Goal: Information Seeking & Learning: Learn about a topic

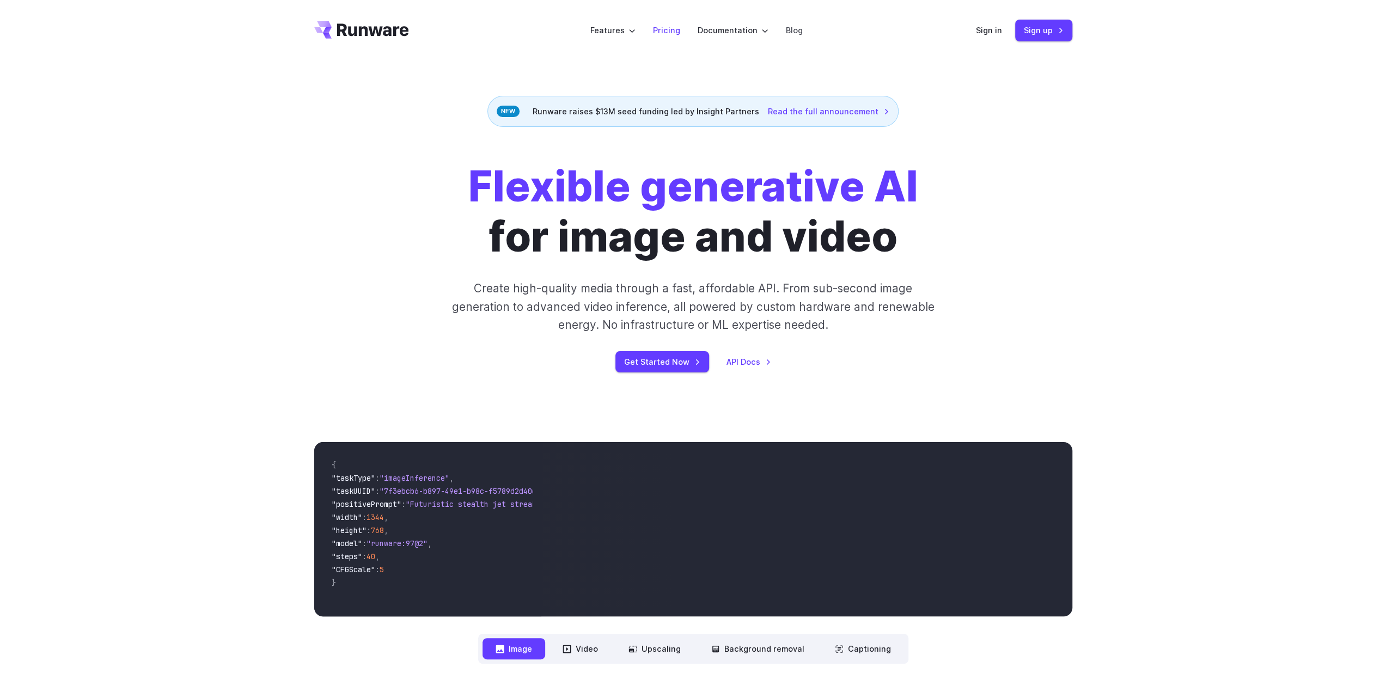
click at [669, 26] on link "Pricing" at bounding box center [666, 30] width 27 height 13
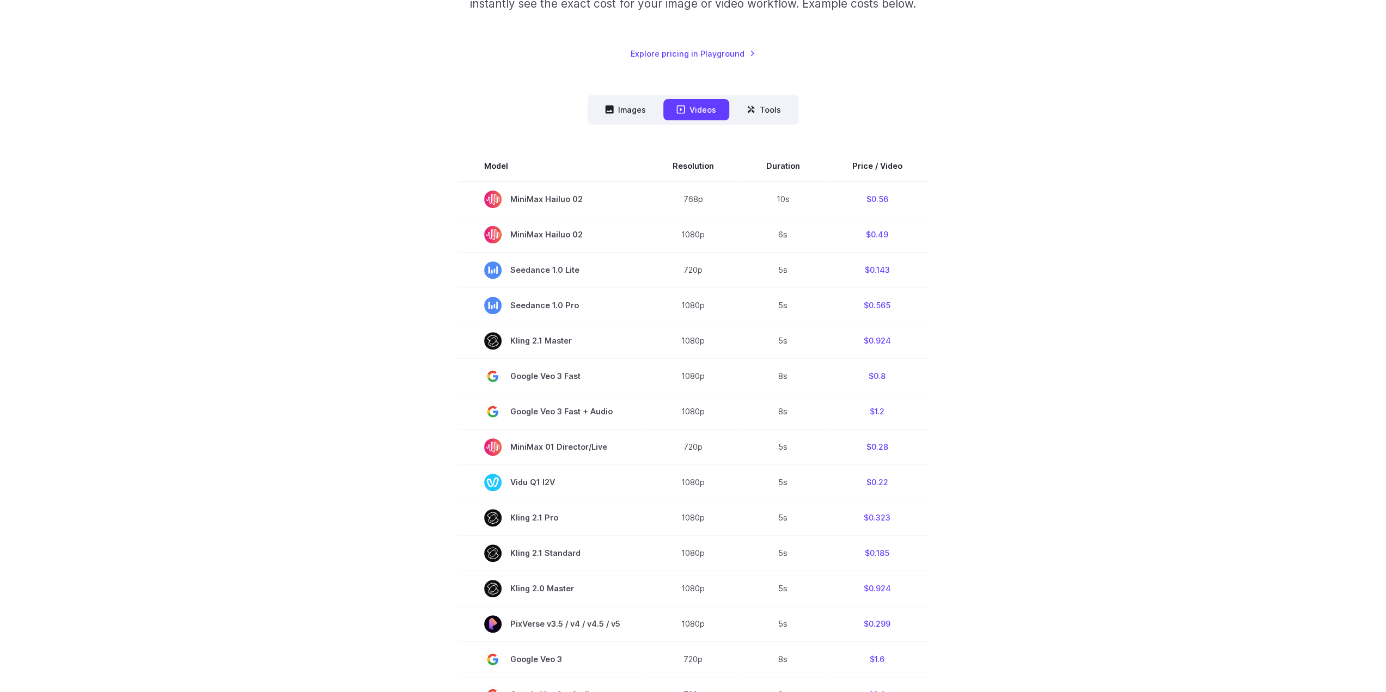
scroll to position [163, 0]
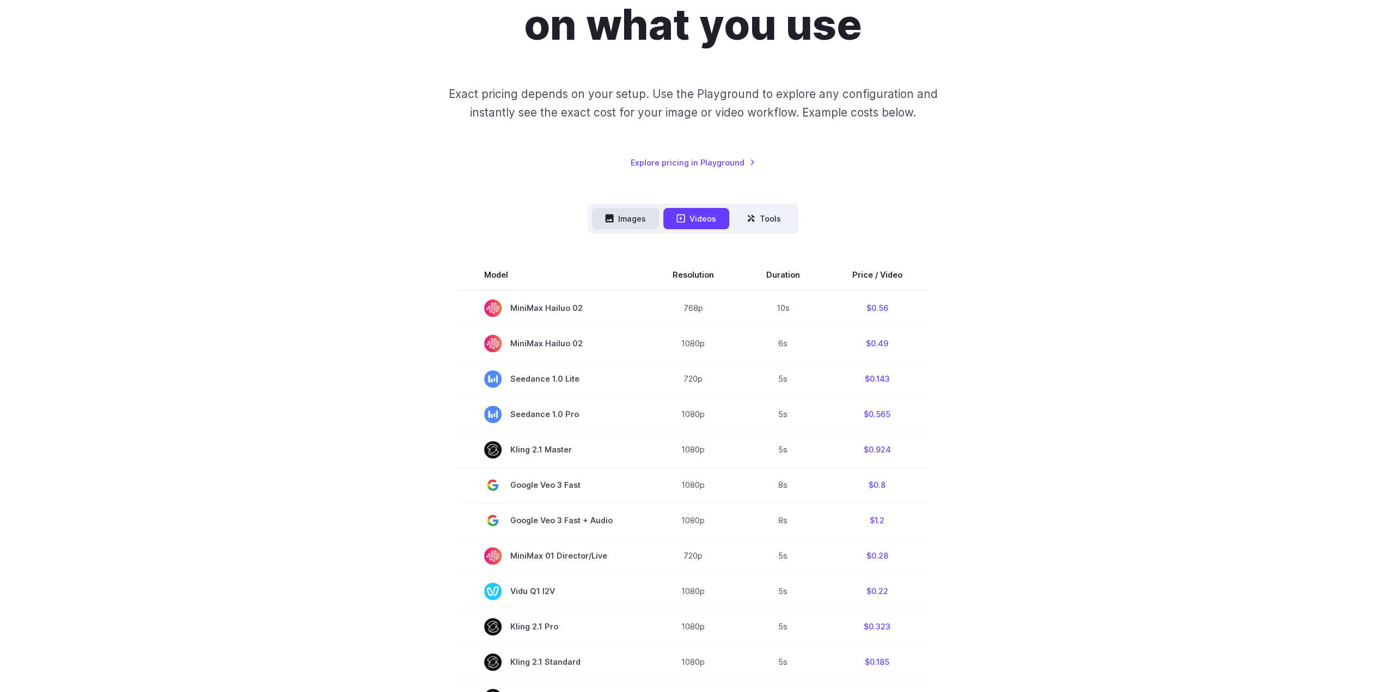
click at [632, 217] on button "Images" at bounding box center [625, 218] width 67 height 21
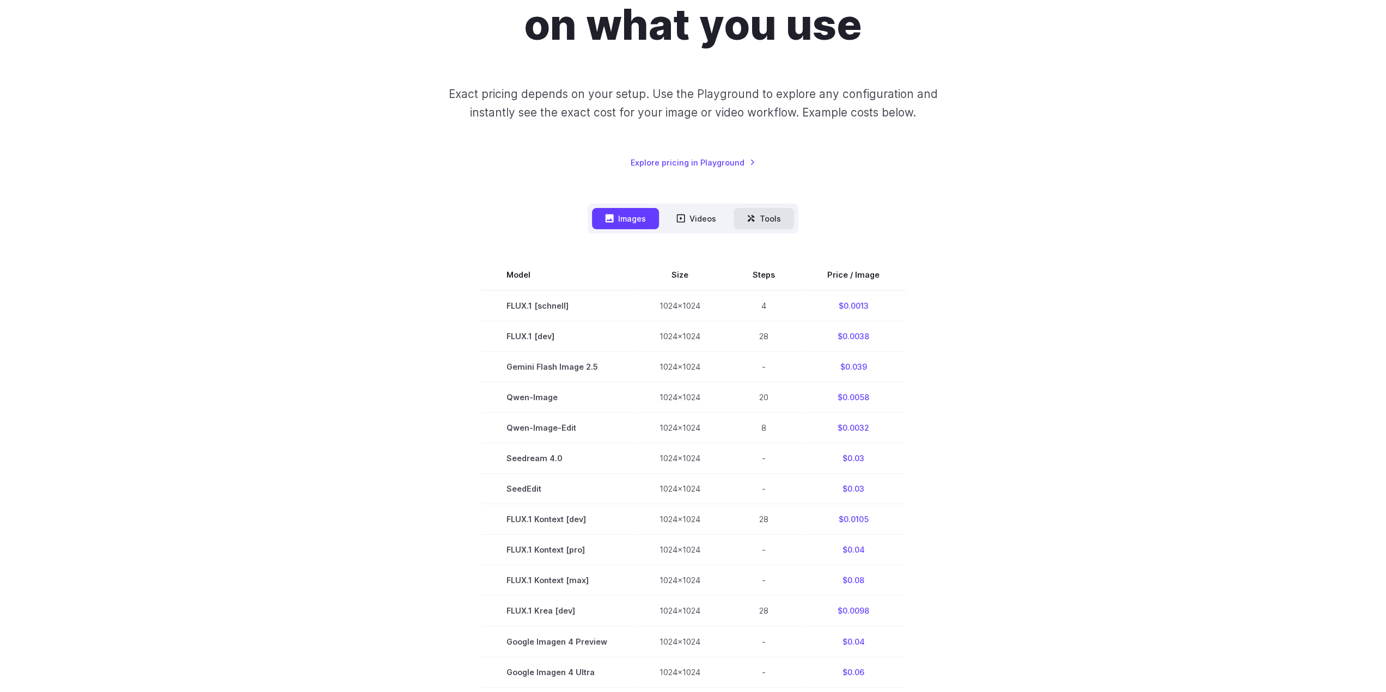
click at [738, 219] on button "Tools" at bounding box center [763, 218] width 60 height 21
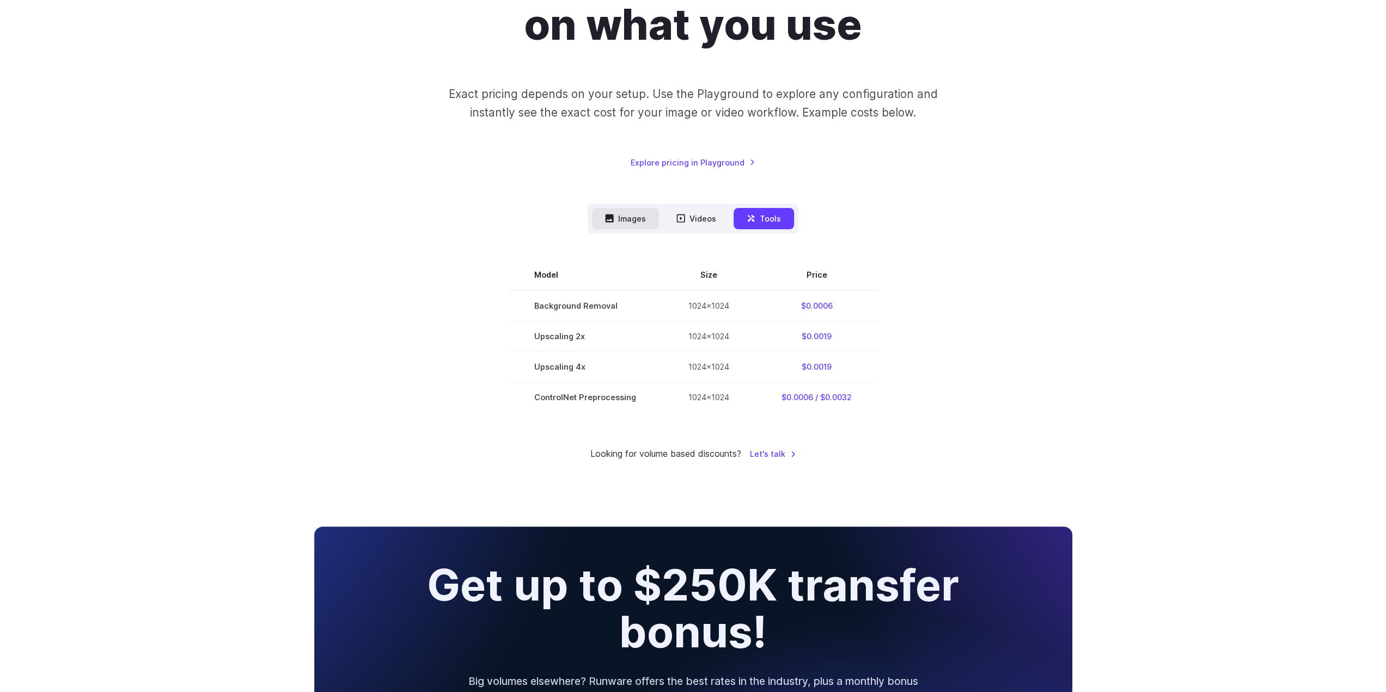
click at [626, 219] on button "Images" at bounding box center [625, 218] width 67 height 21
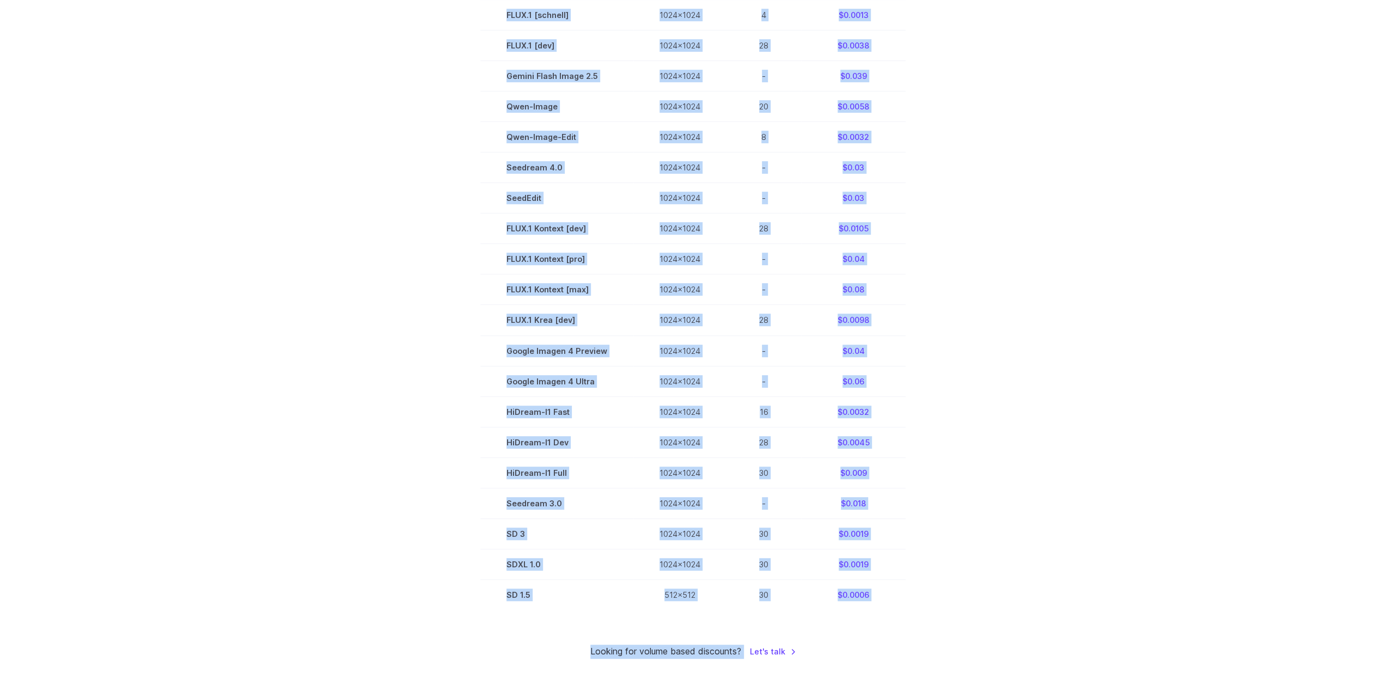
scroll to position [463, 0]
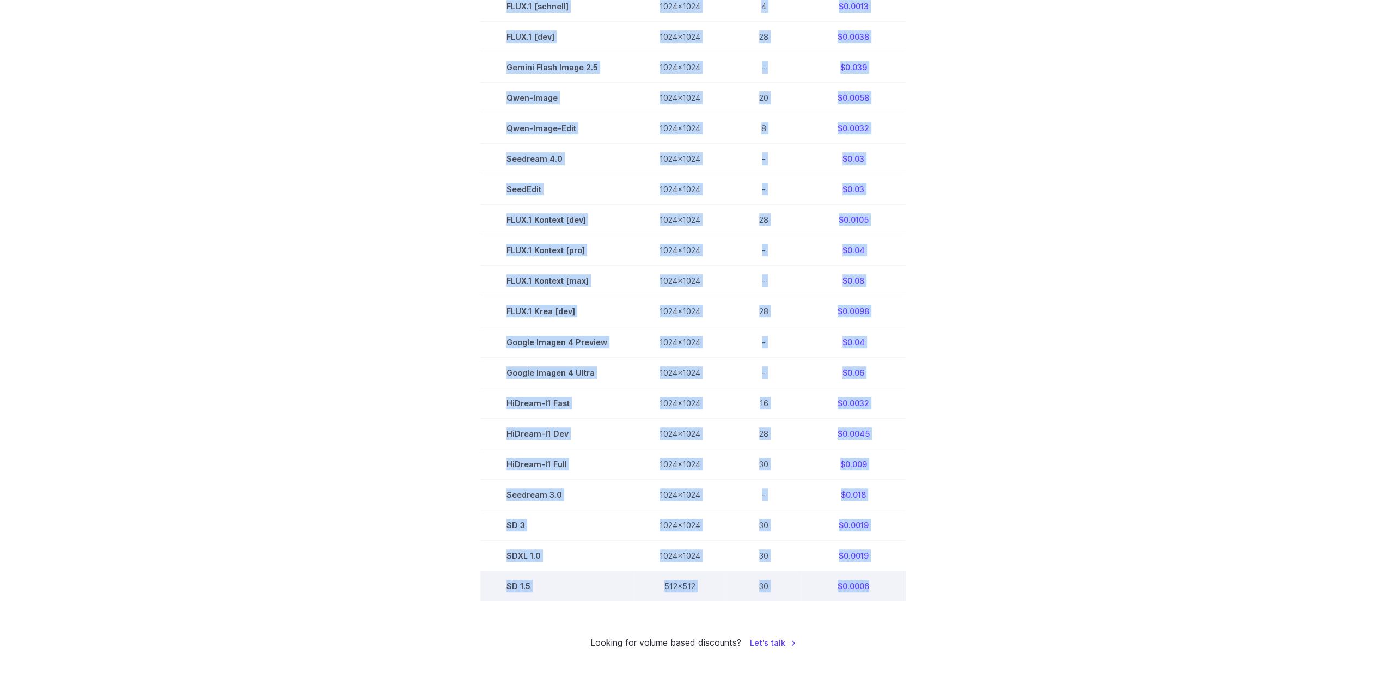
drag, startPoint x: 511, startPoint y: 108, endPoint x: 881, endPoint y: 590, distance: 607.3
click at [889, 590] on tbody "Model Size Steps Price / Image FLUX.1 [schnell] 1024x1024 4 $0.0013 FLUX.1 [dev…" at bounding box center [692, 280] width 425 height 641
copy tbody "Model Size Steps Price / Image FLUX.1 [schnell] 1024x1024 4 $0.0013 FLUX.1 [dev…"
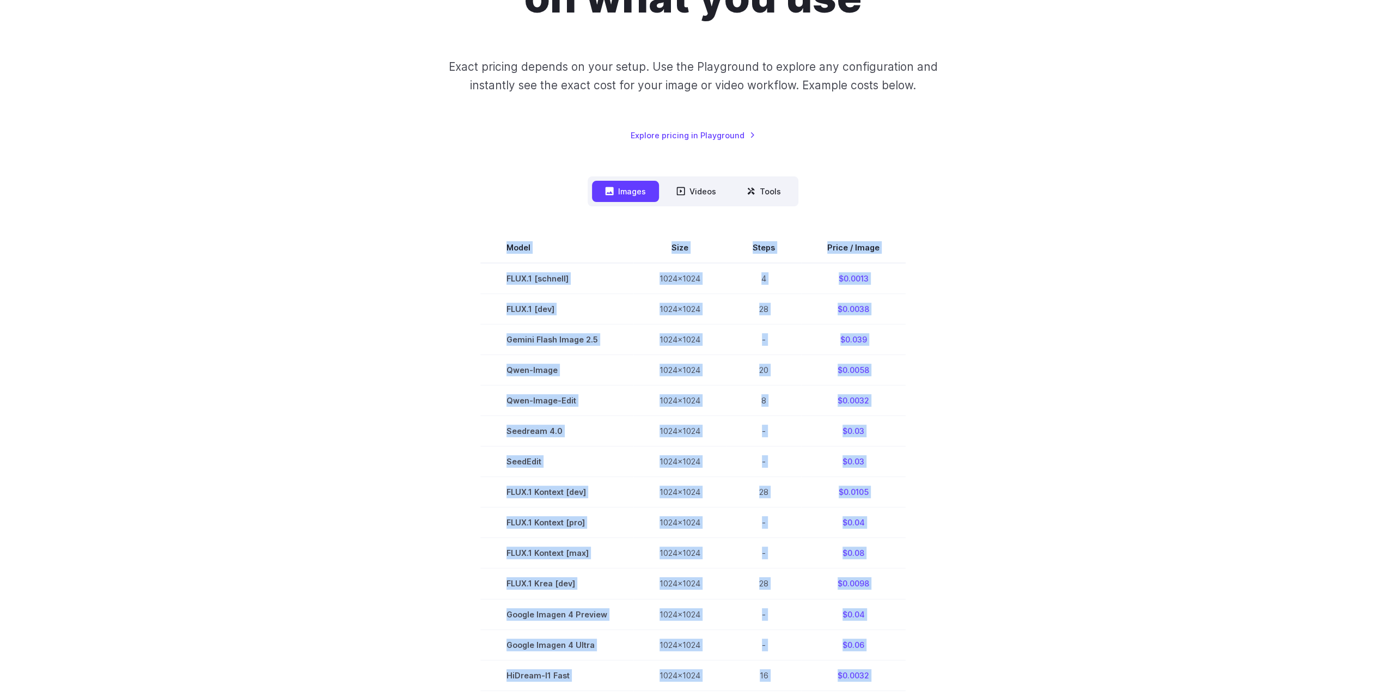
scroll to position [0, 0]
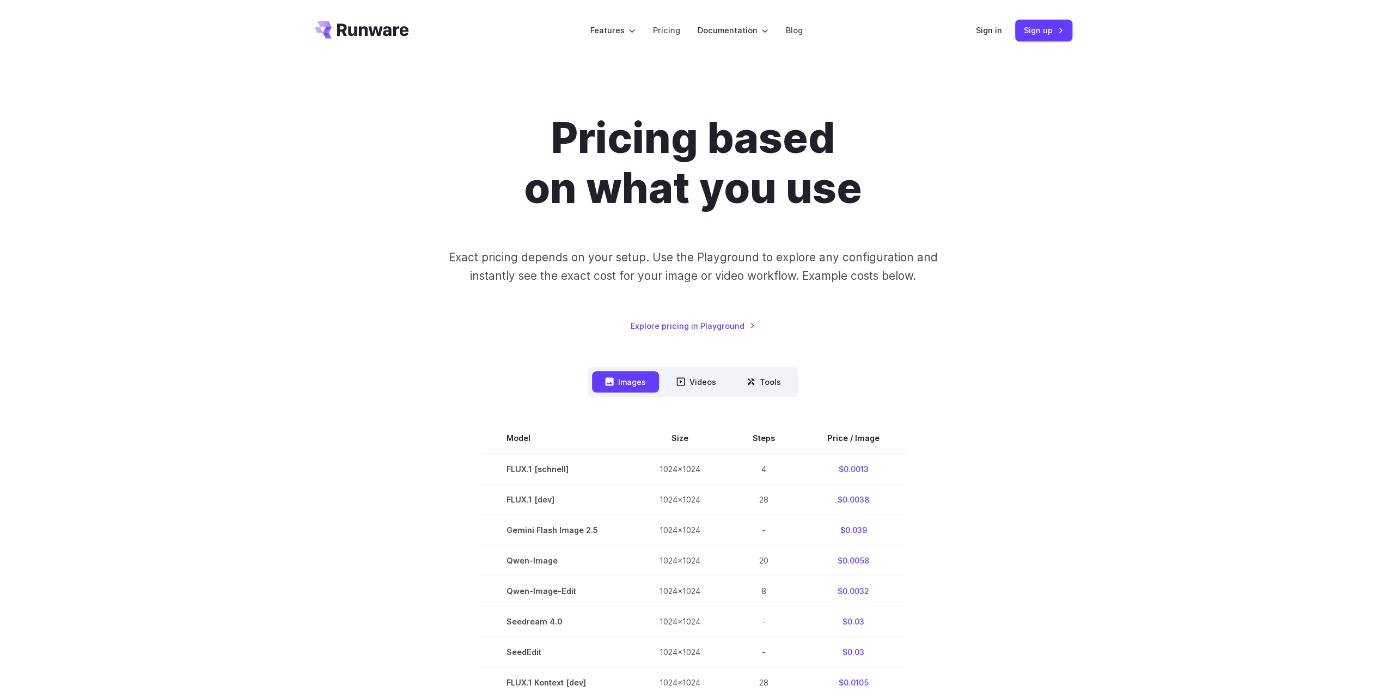
click at [895, 314] on div "Pricing based on what you use Exact pricing depends on your setup. Use the Play…" at bounding box center [693, 222] width 758 height 219
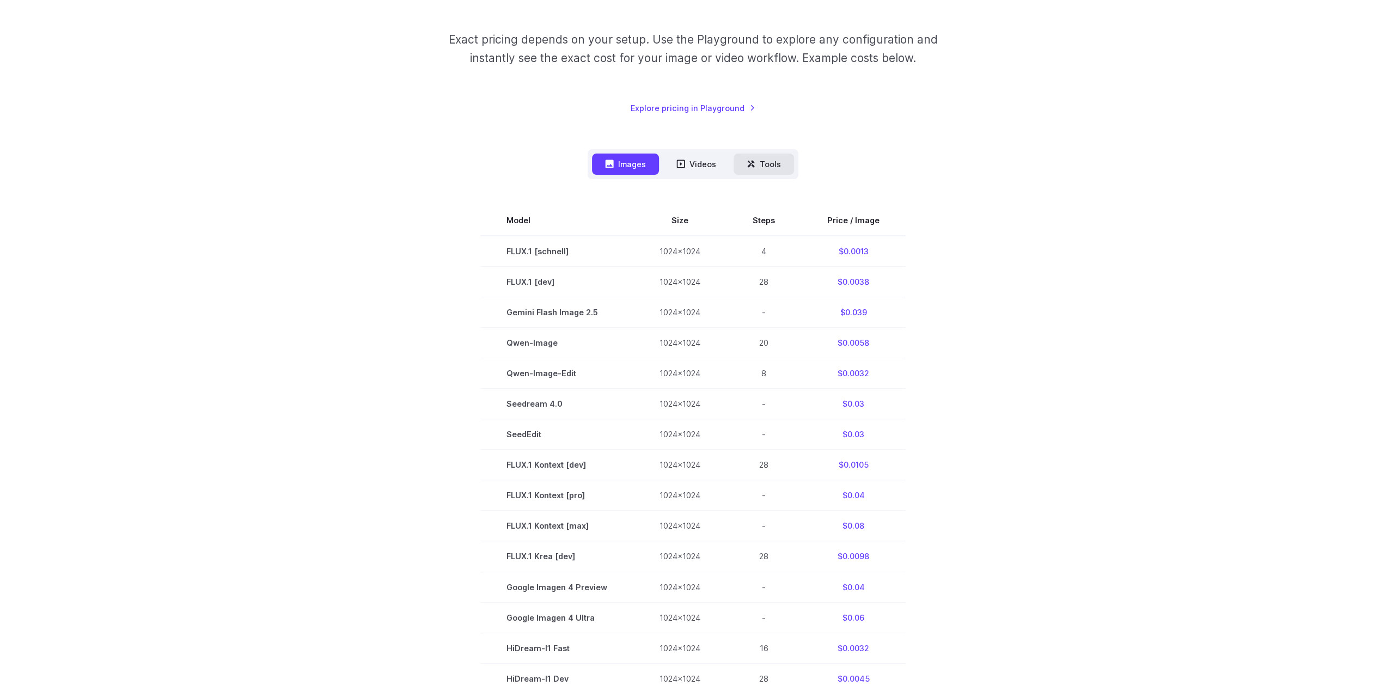
click at [774, 159] on button "Tools" at bounding box center [763, 164] width 60 height 21
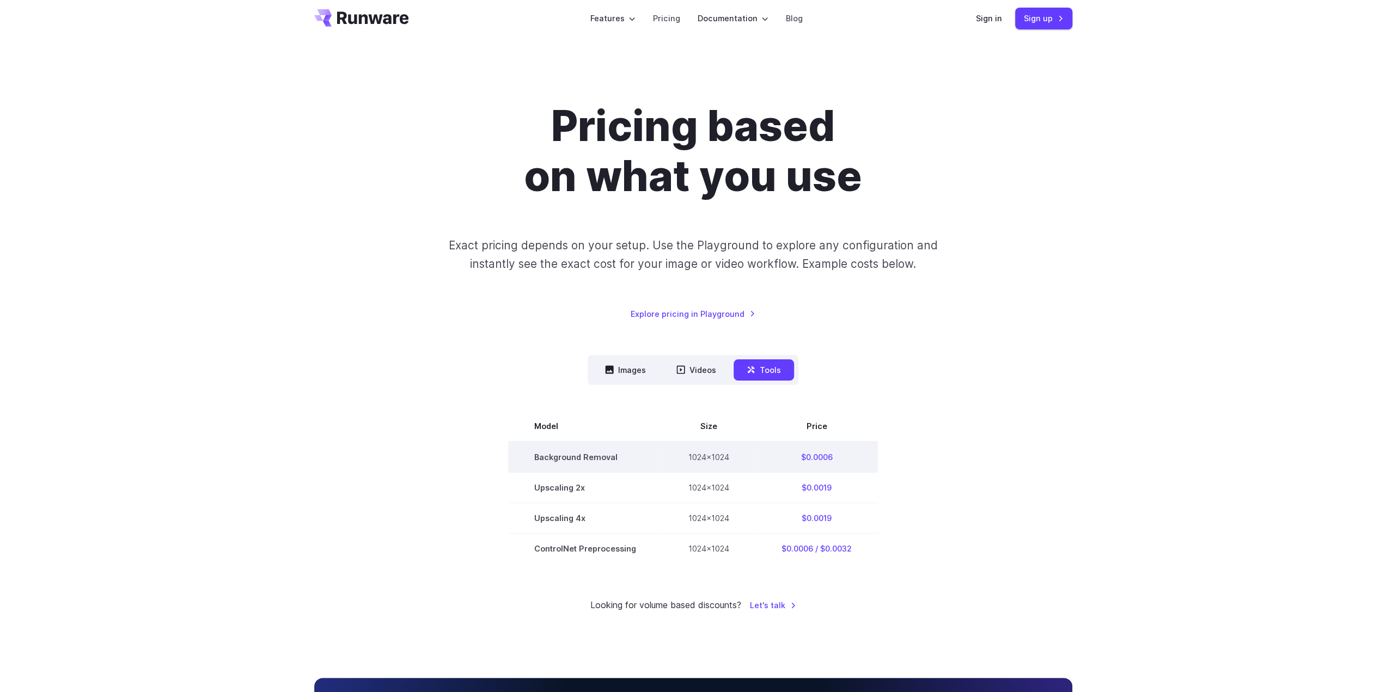
scroll to position [0, 0]
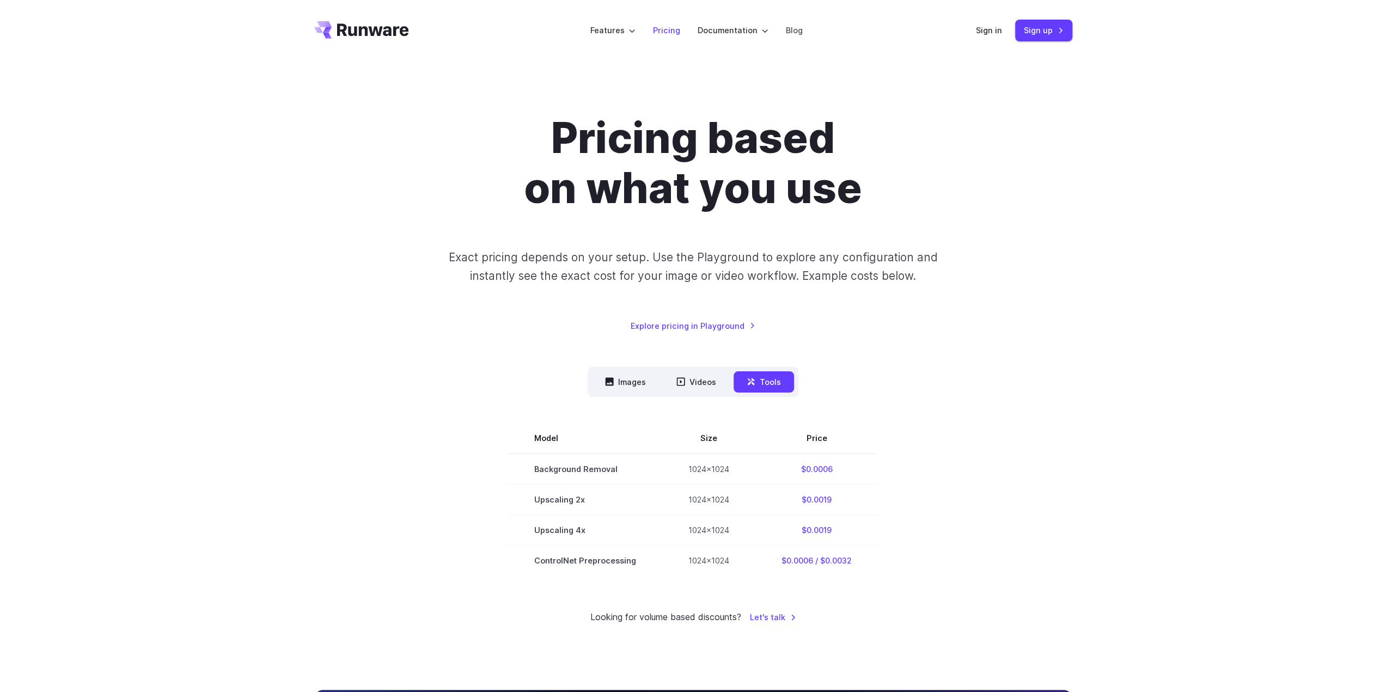
click at [669, 29] on link "Pricing" at bounding box center [666, 30] width 27 height 13
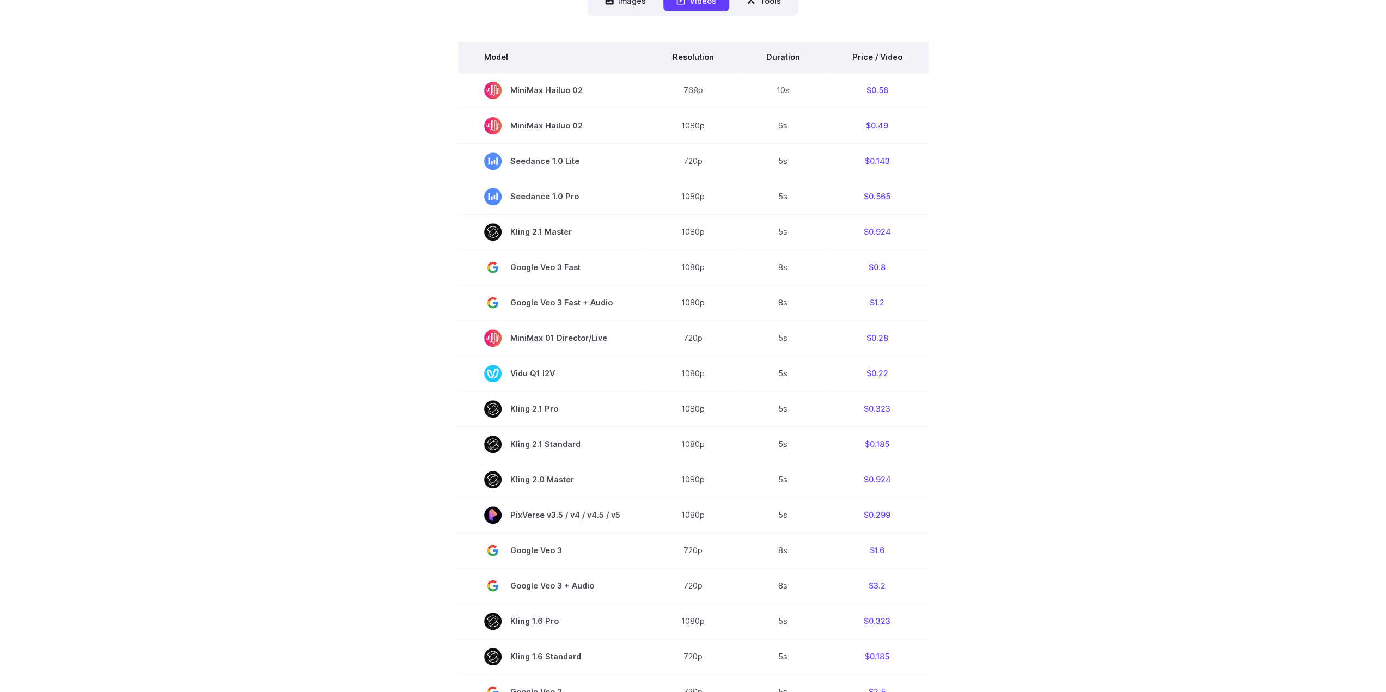
scroll to position [163, 0]
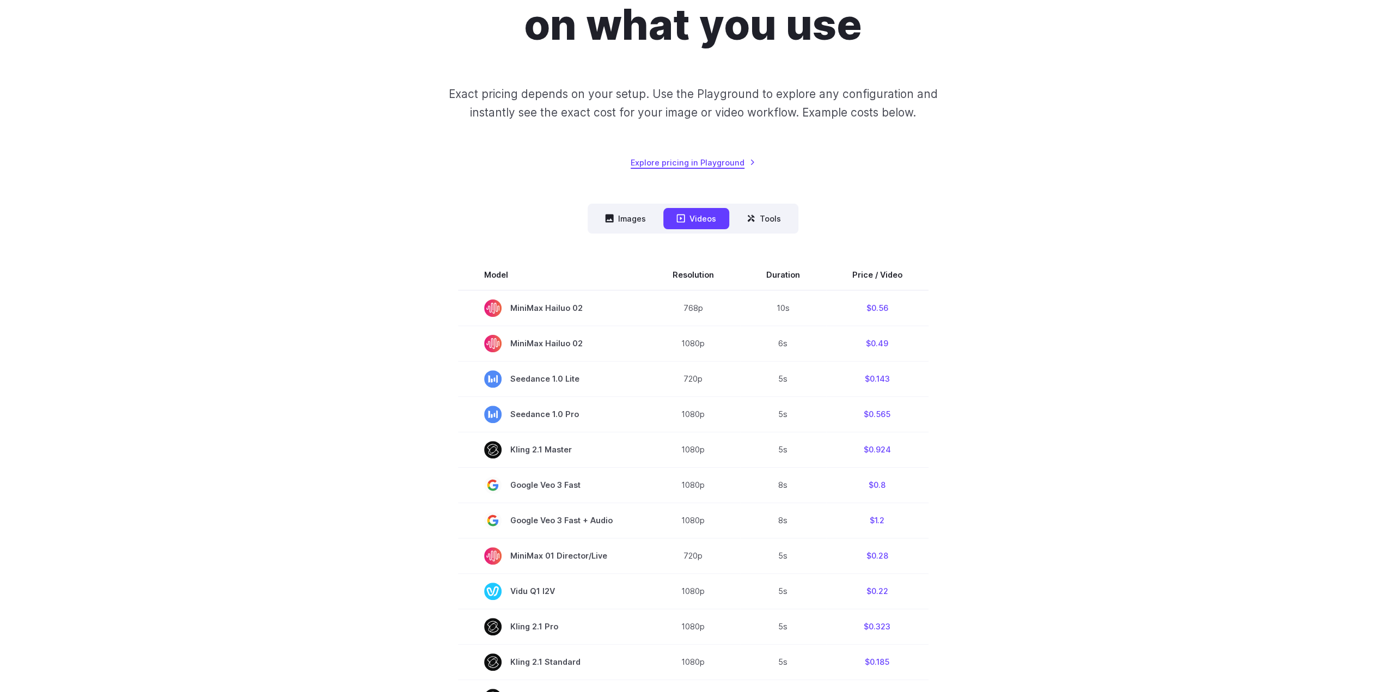
click at [720, 160] on link "Explore pricing in Playground" at bounding box center [693, 162] width 125 height 13
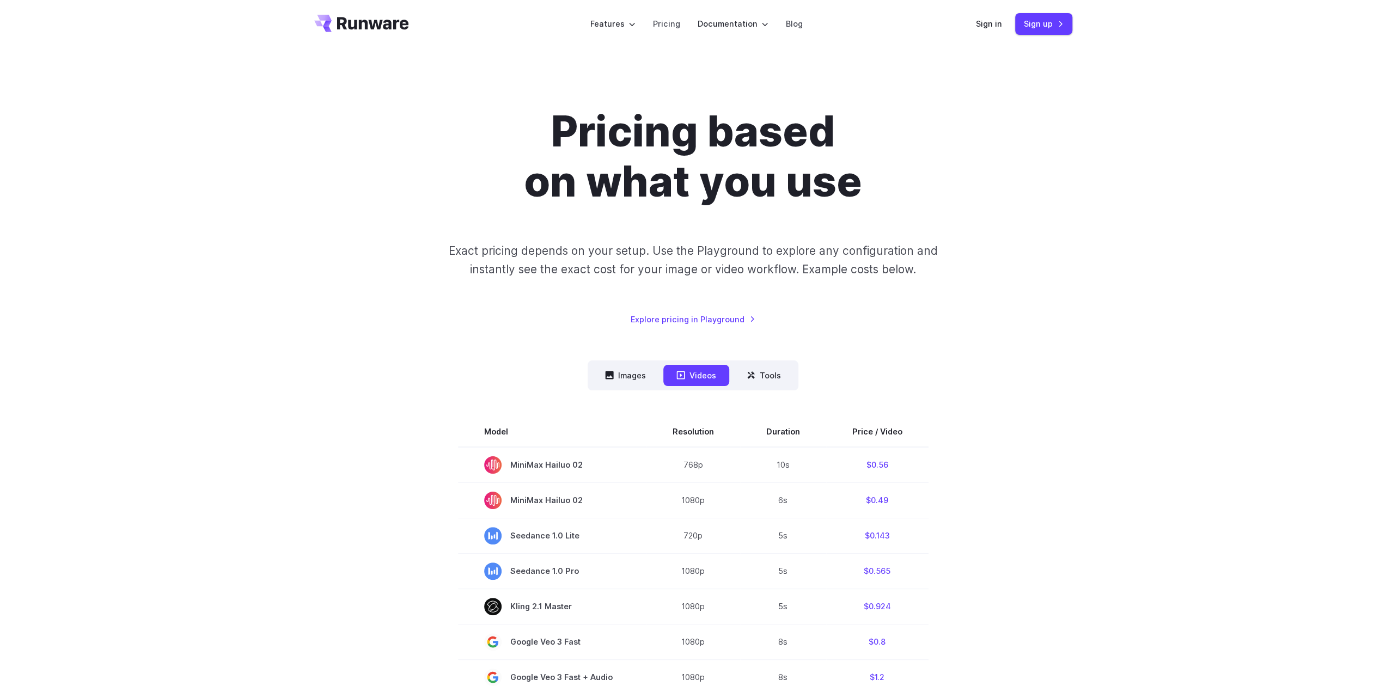
scroll to position [0, 0]
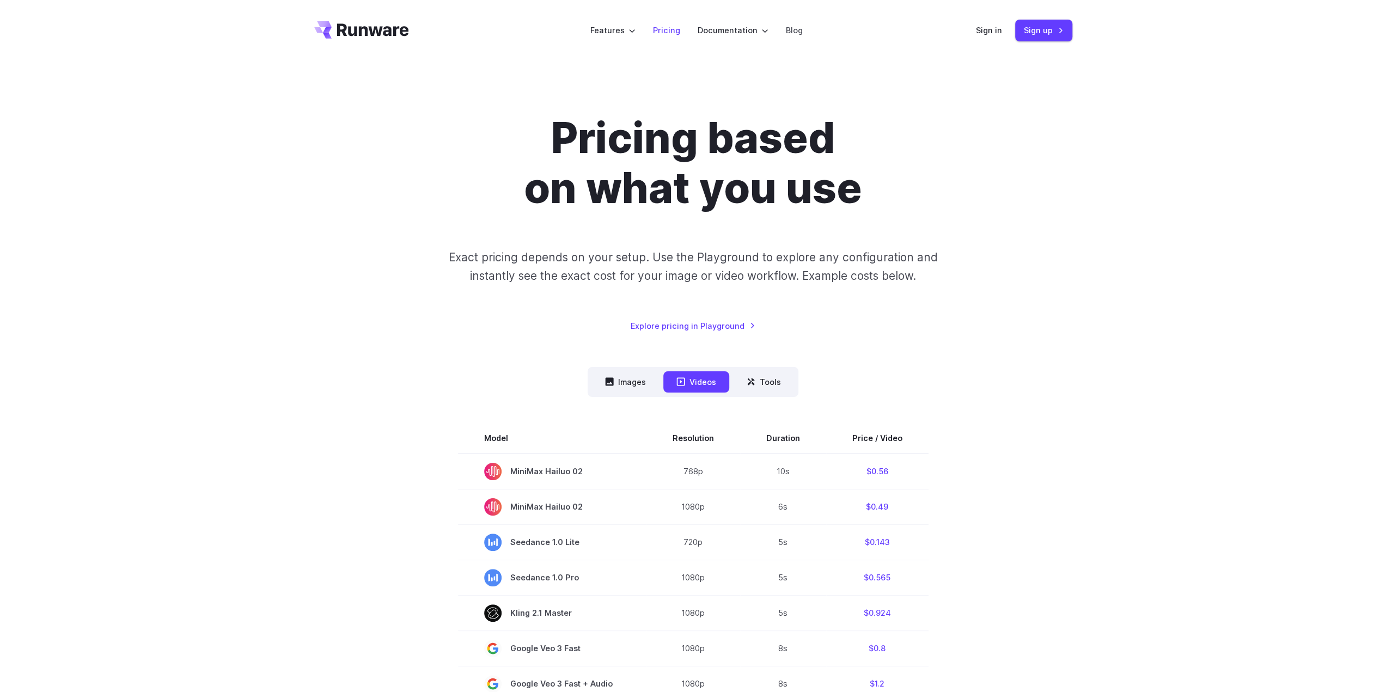
click at [662, 29] on link "Pricing" at bounding box center [666, 30] width 27 height 13
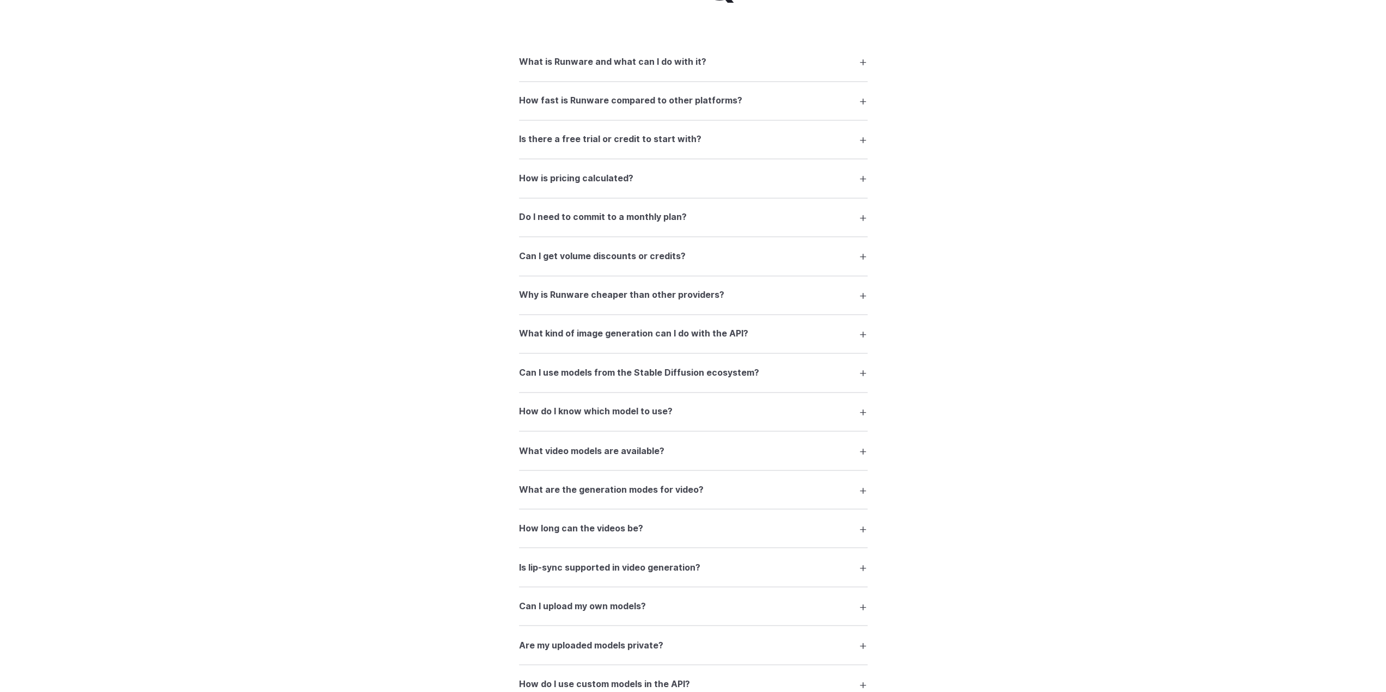
scroll to position [1525, 0]
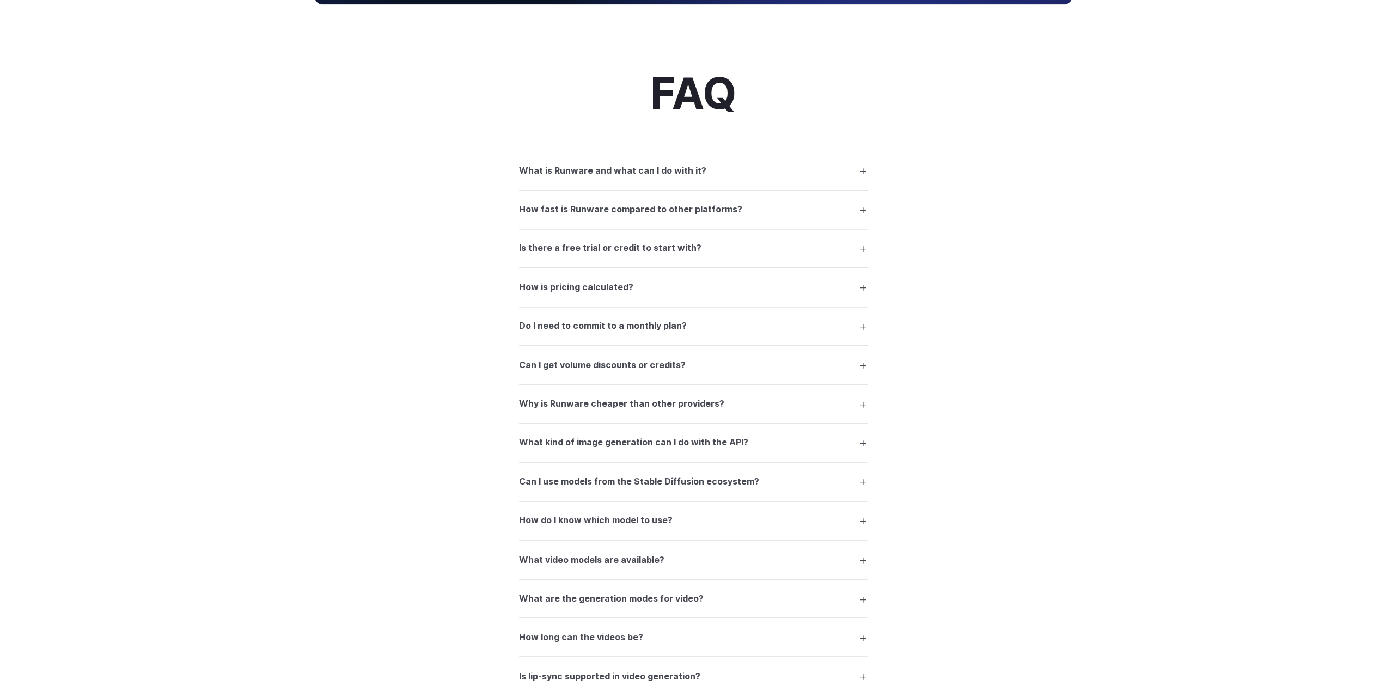
click at [649, 248] on h3 "Is there a free trial or credit to start with?" at bounding box center [610, 248] width 182 height 14
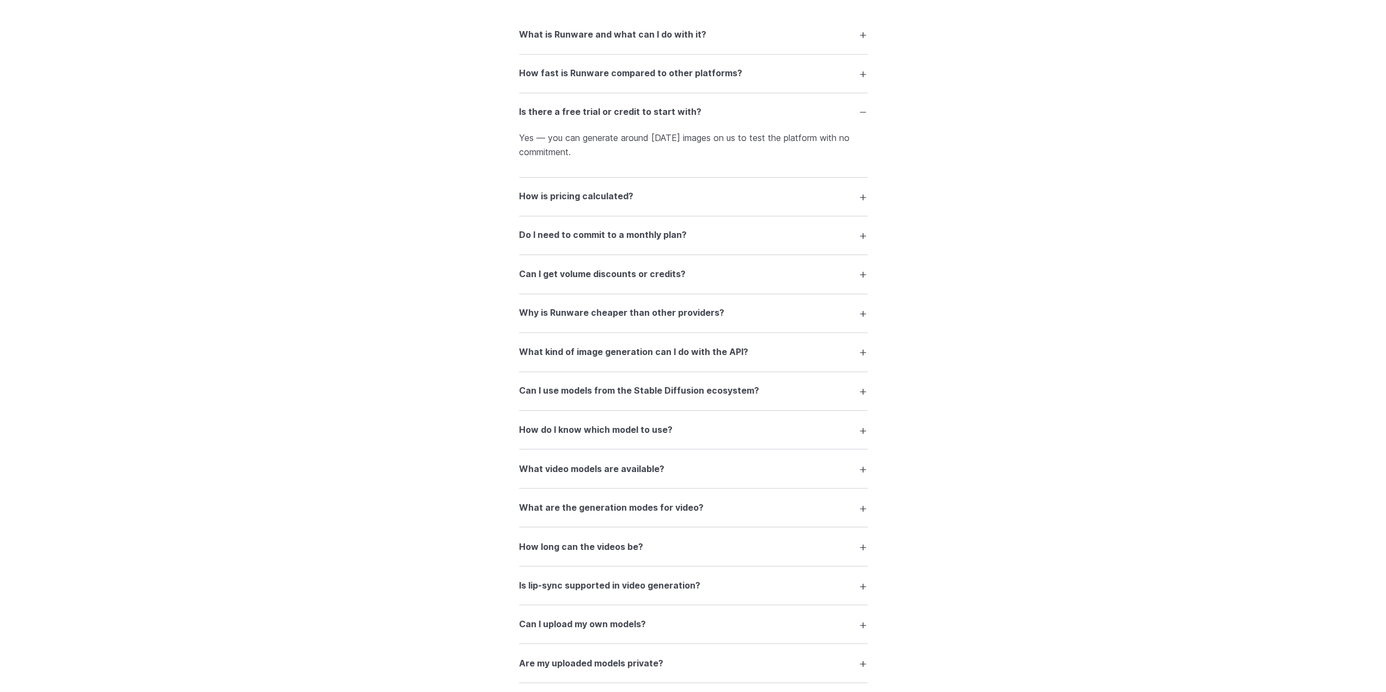
scroll to position [1688, 0]
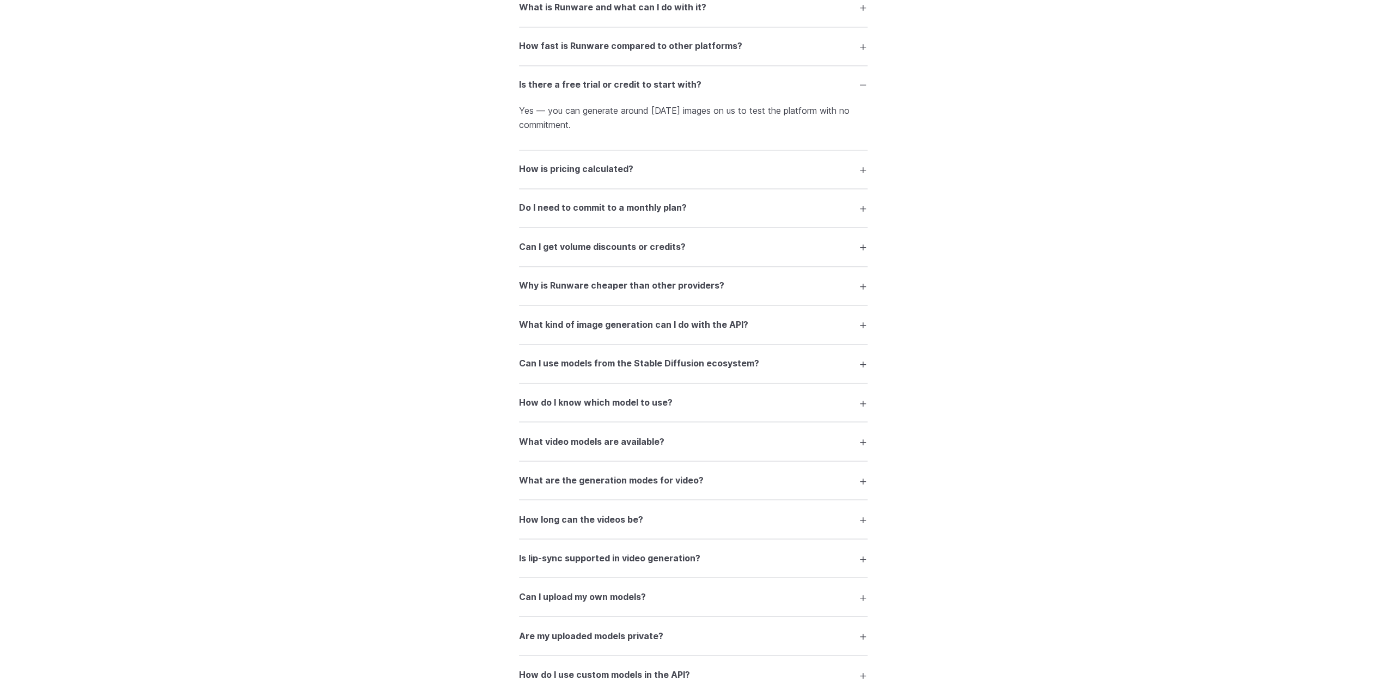
click at [615, 207] on h3 "Do I need to commit to a monthly plan?" at bounding box center [603, 208] width 168 height 14
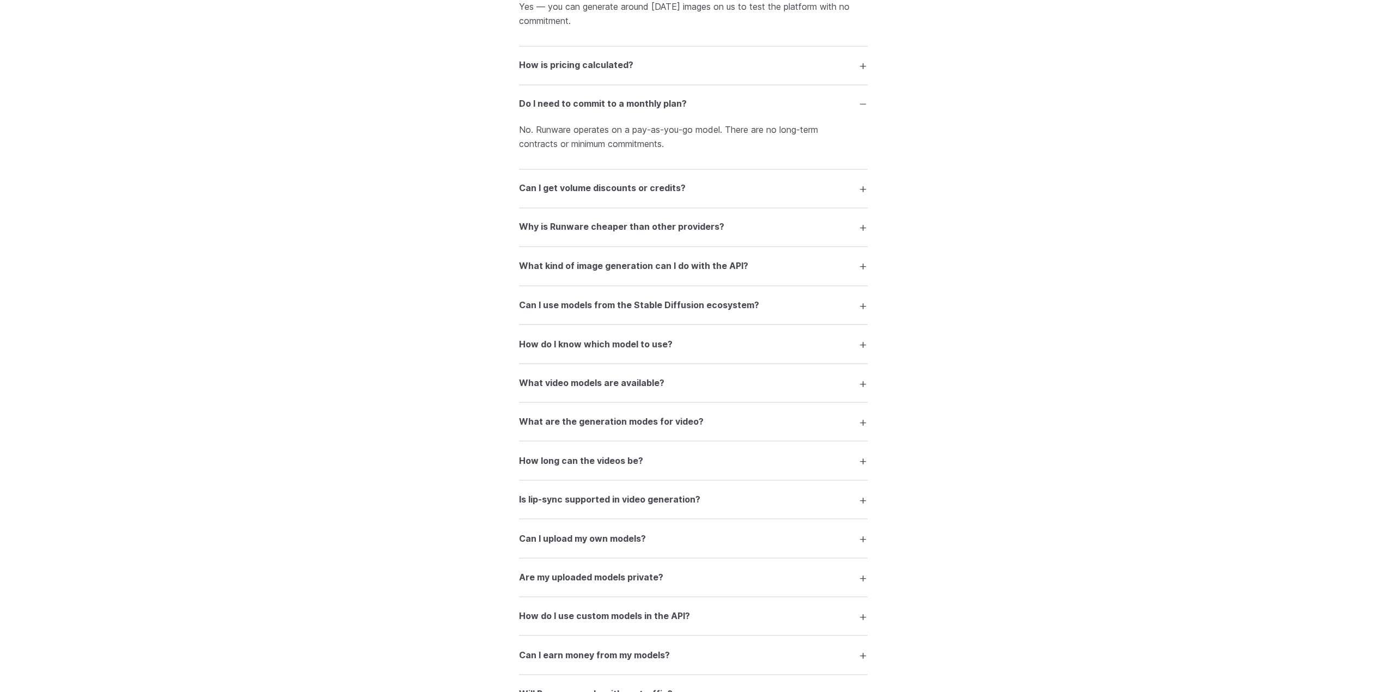
scroll to position [1797, 0]
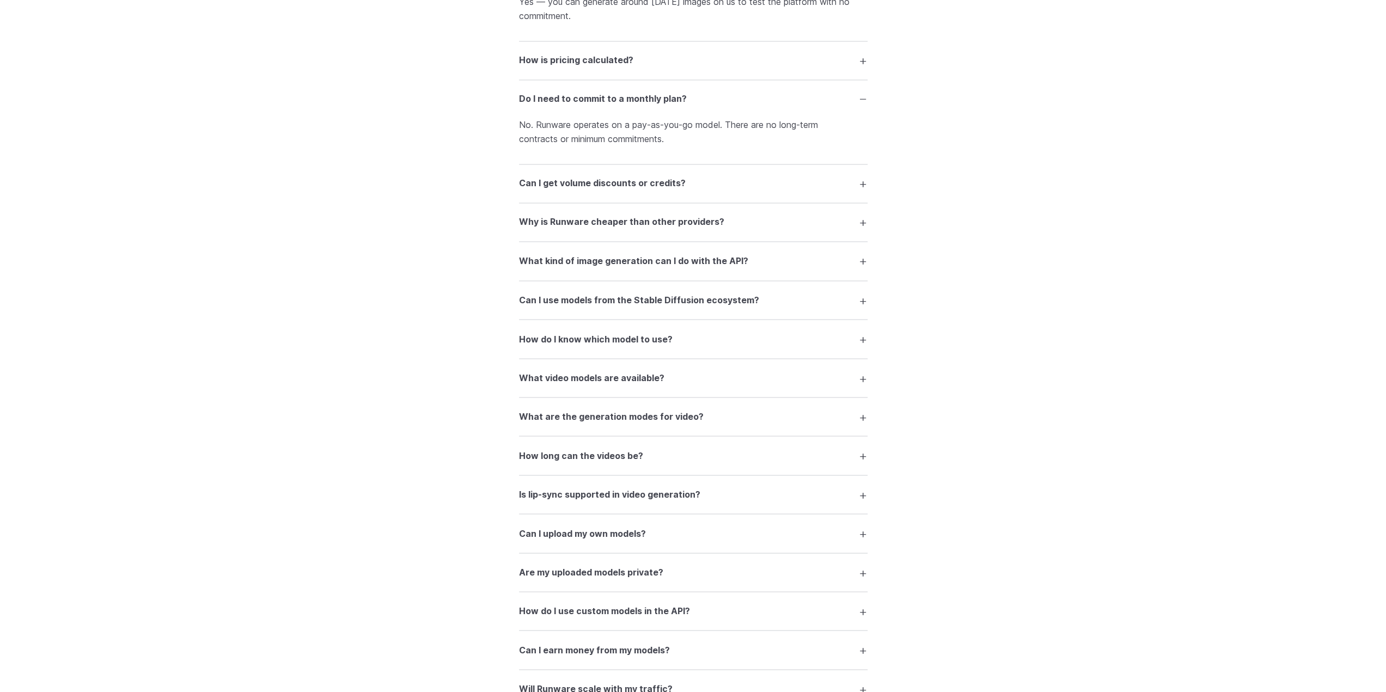
click at [656, 225] on h3 "Why is Runware cheaper than other providers?" at bounding box center [621, 222] width 205 height 14
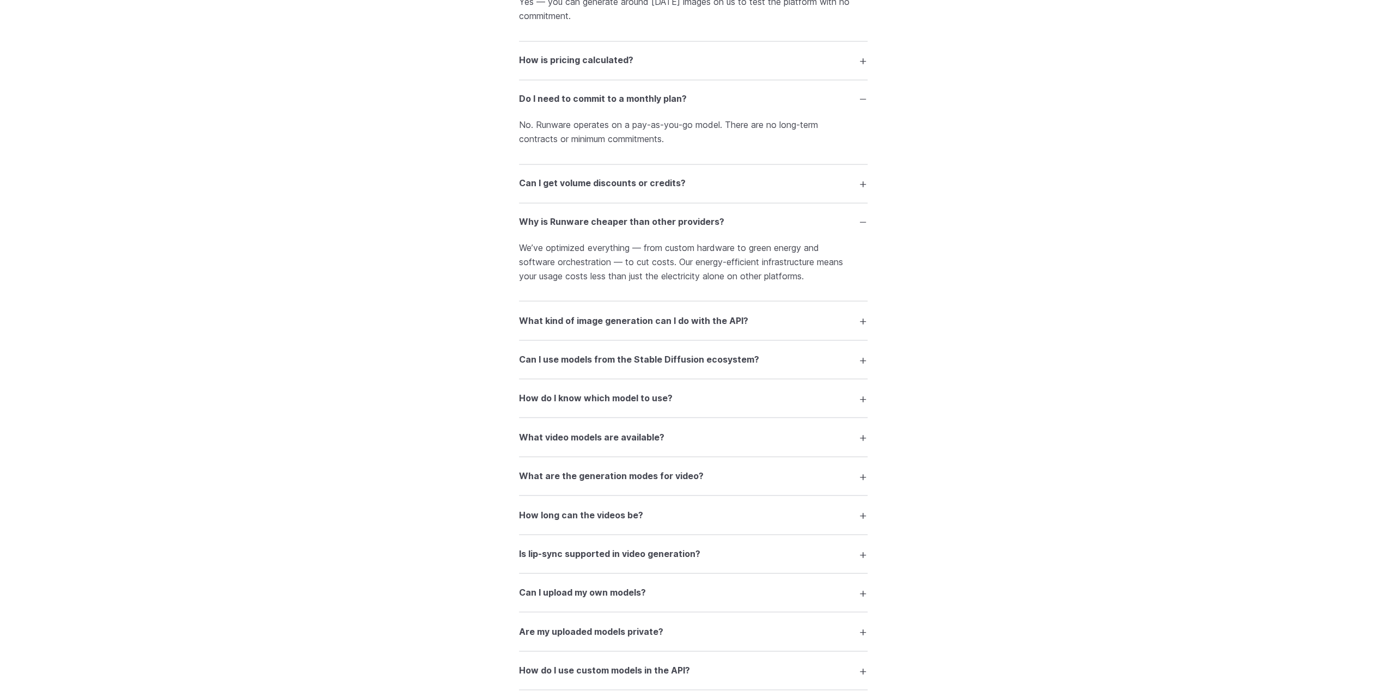
scroll to position [1906, 0]
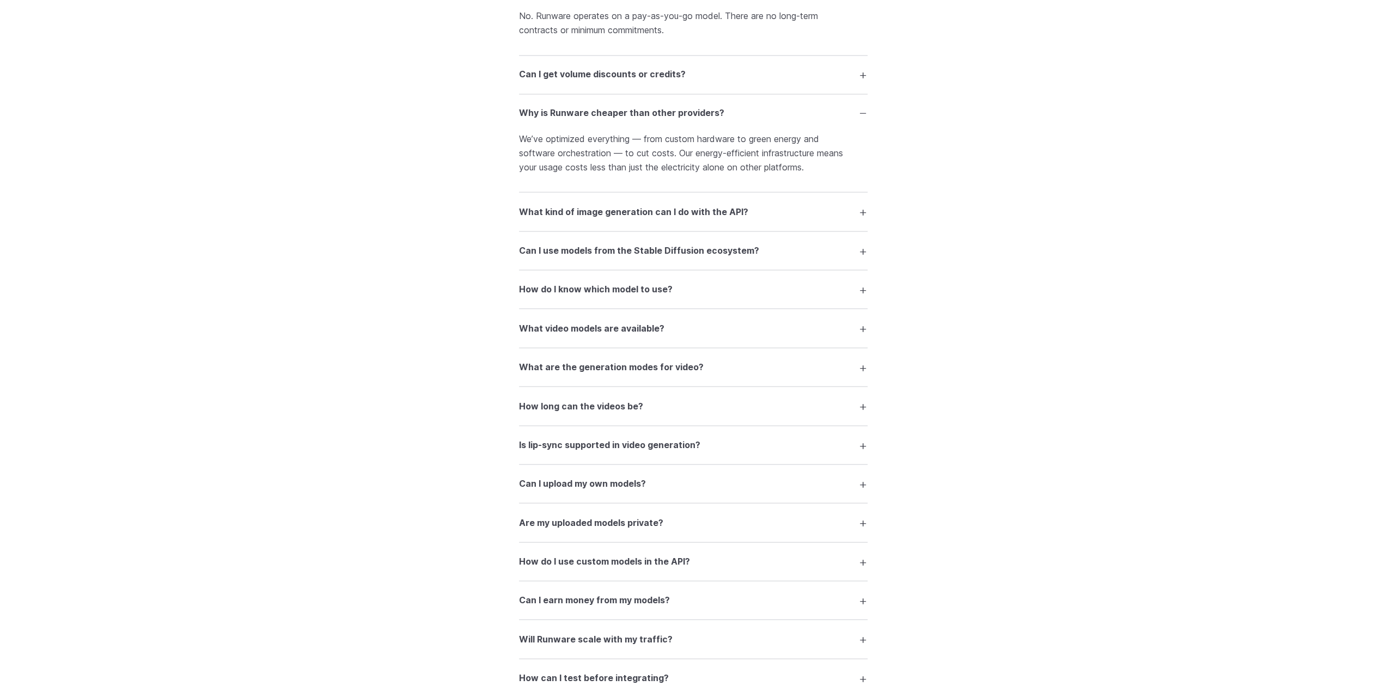
click at [604, 213] on h3 "What kind of image generation can I do with the API?" at bounding box center [633, 212] width 229 height 14
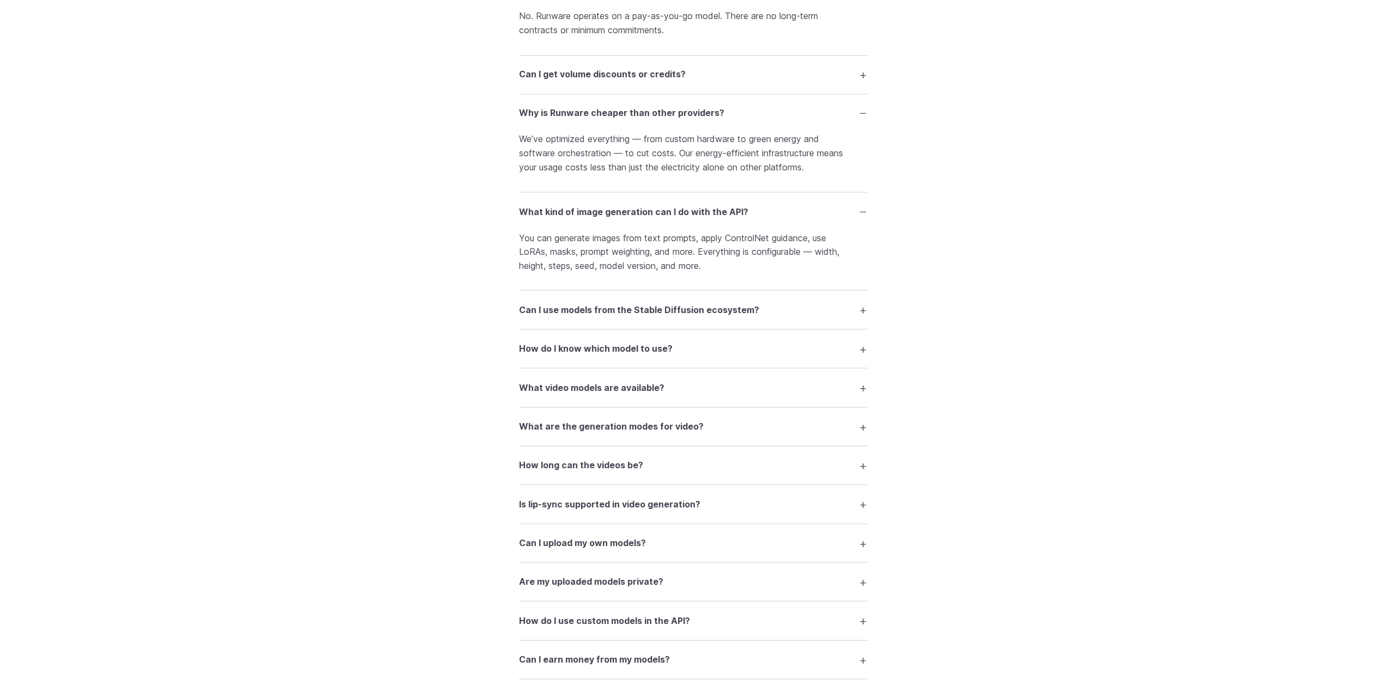
scroll to position [2015, 0]
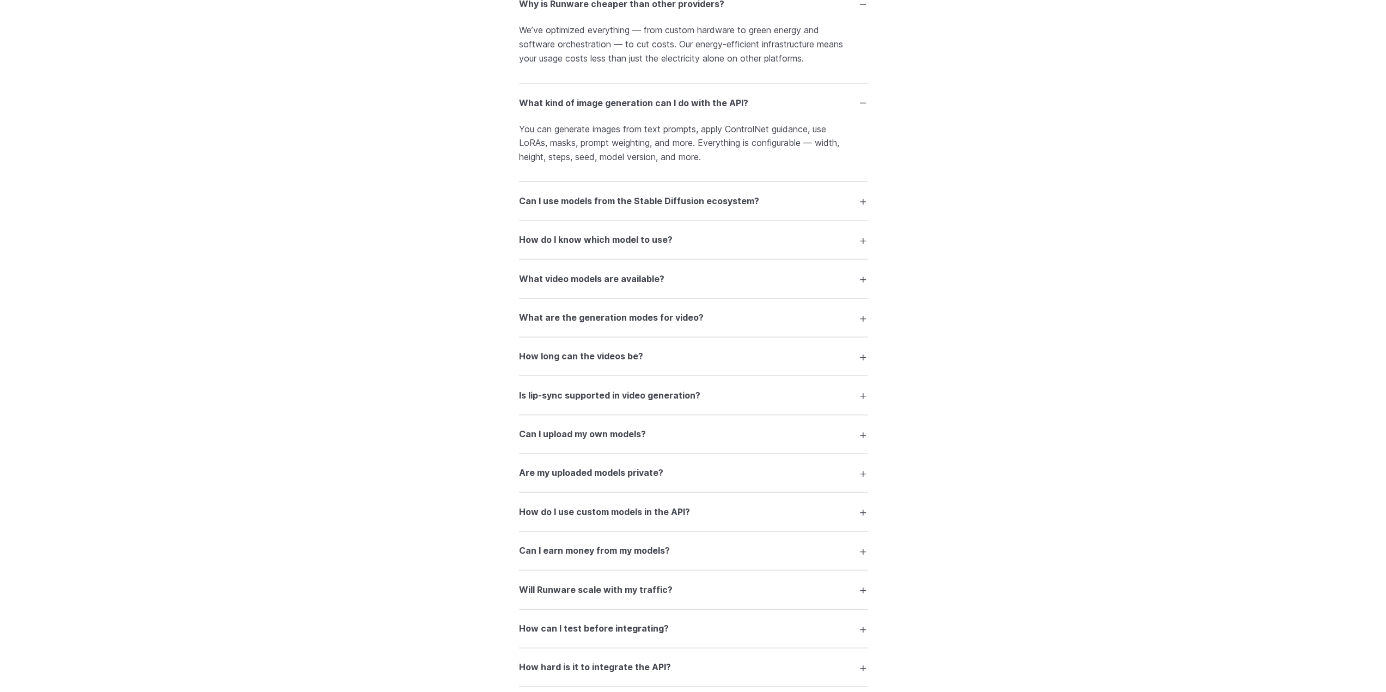
click at [642, 208] on h3 "Can I use models from the Stable Diffusion ecosystem?" at bounding box center [639, 201] width 240 height 14
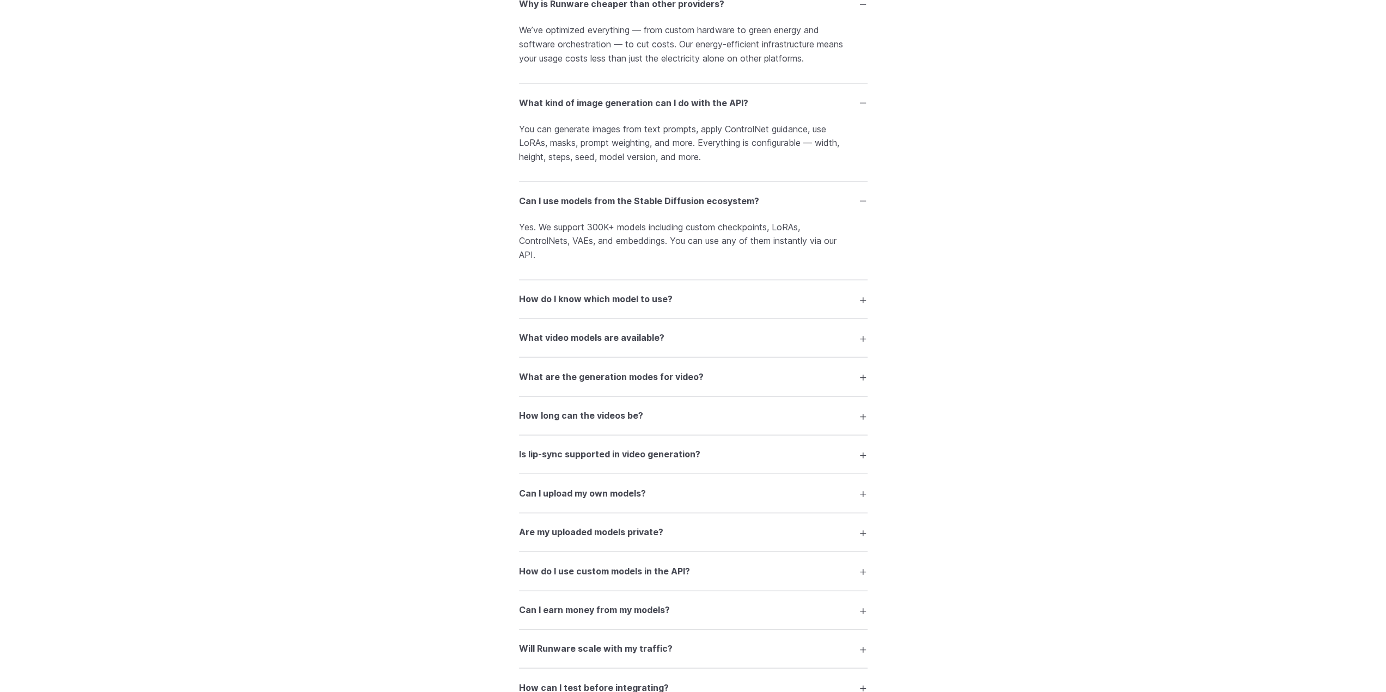
click at [642, 208] on h3 "Can I use models from the Stable Diffusion ecosystem?" at bounding box center [639, 201] width 240 height 14
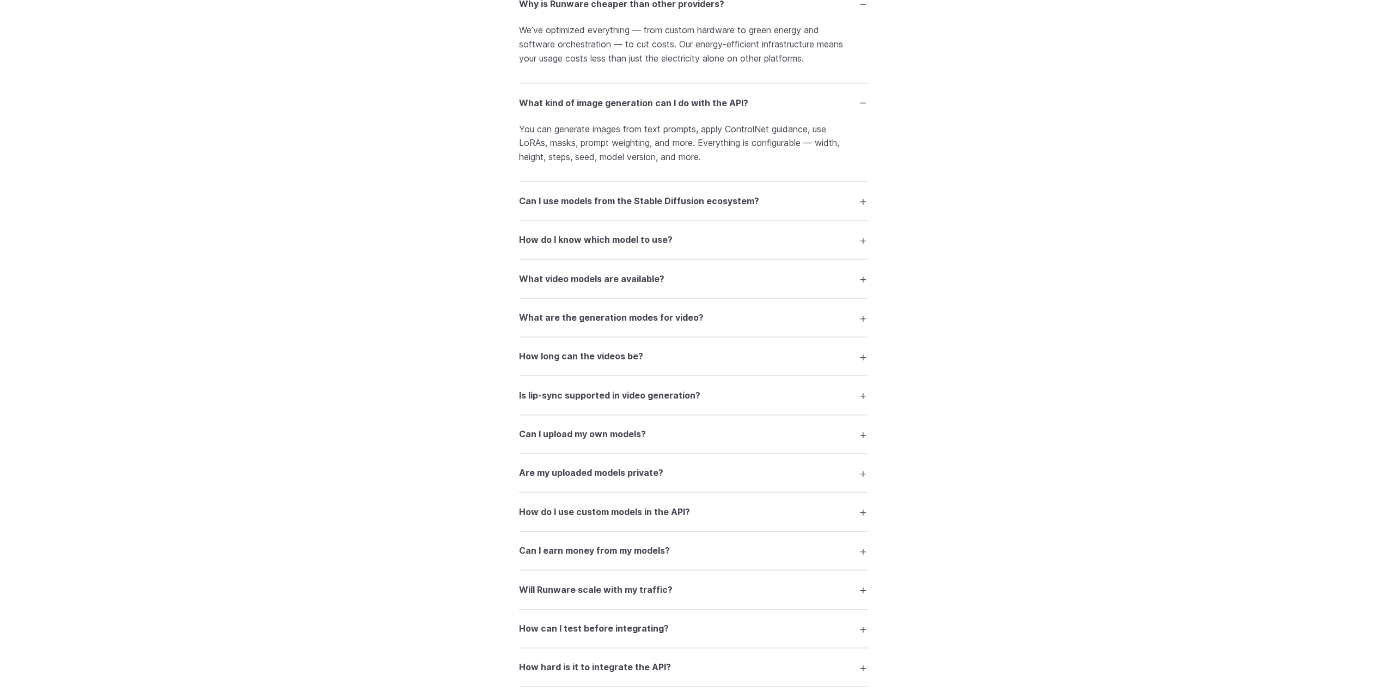
click at [651, 242] on h3 "How do I know which model to use?" at bounding box center [596, 240] width 154 height 14
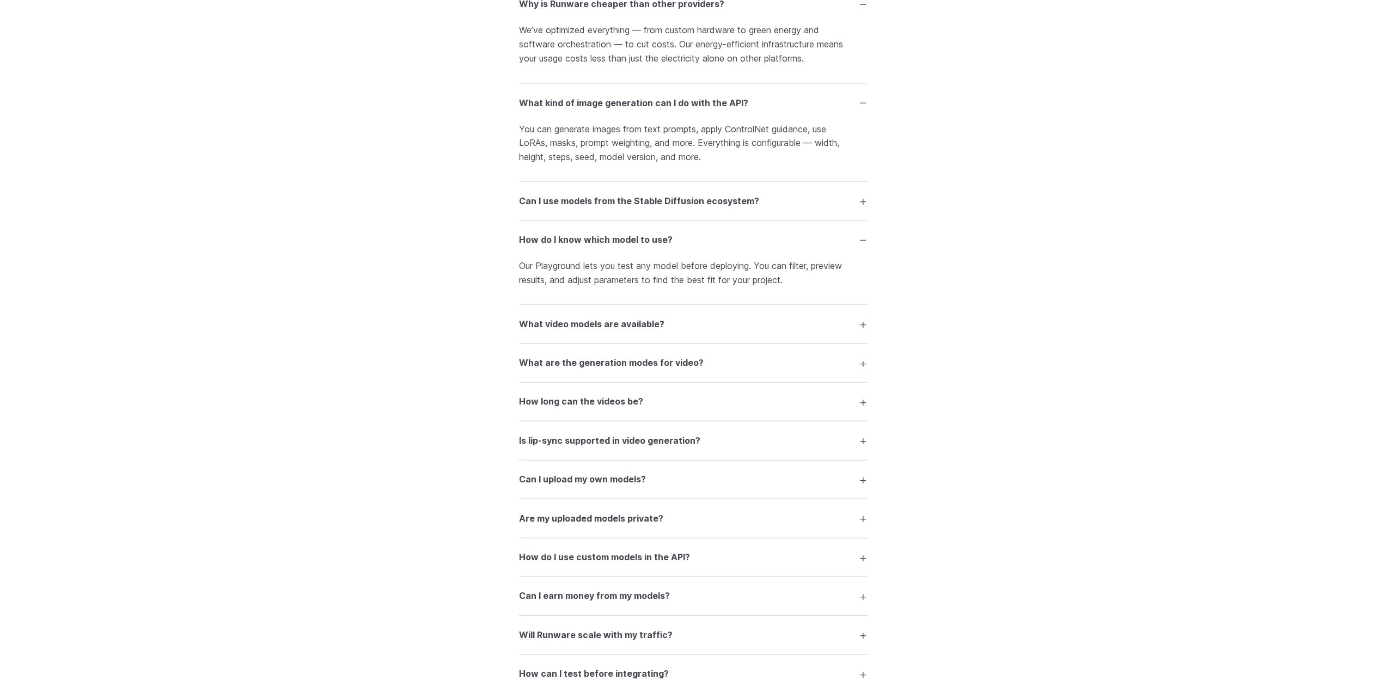
click at [651, 242] on h3 "How do I know which model to use?" at bounding box center [596, 240] width 154 height 14
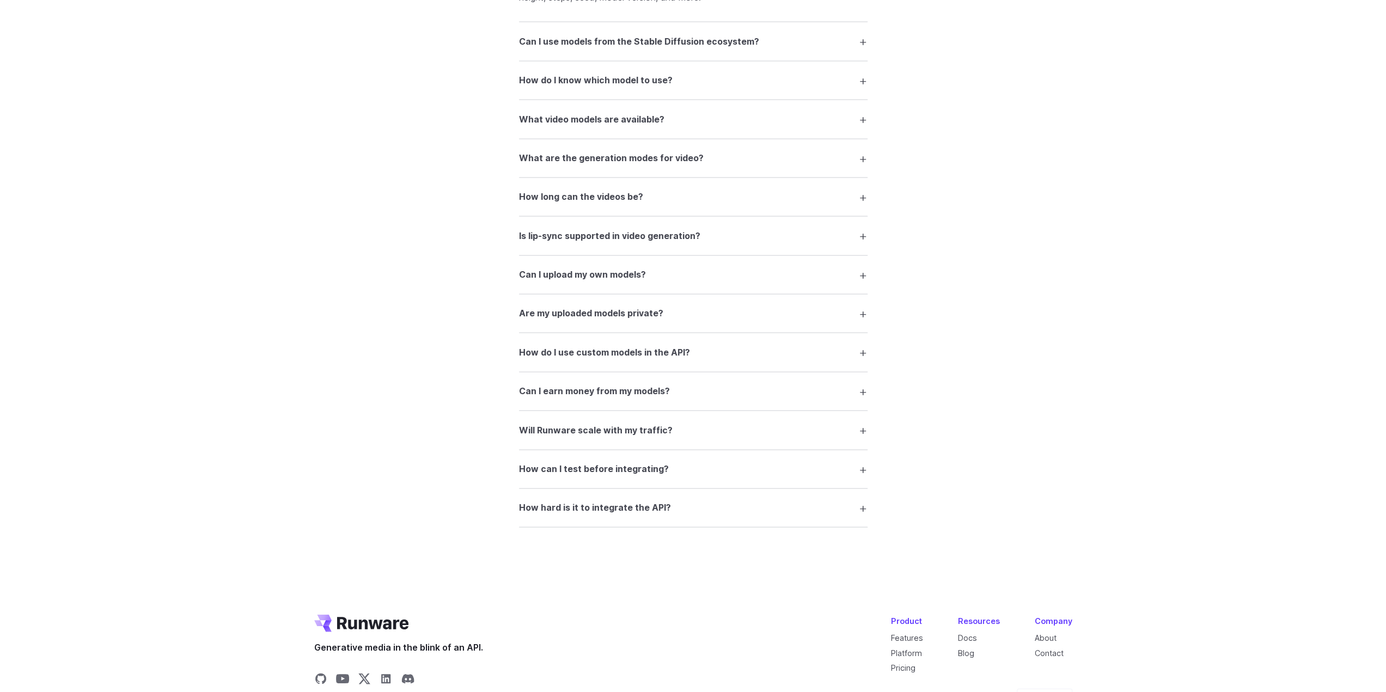
scroll to position [2178, 0]
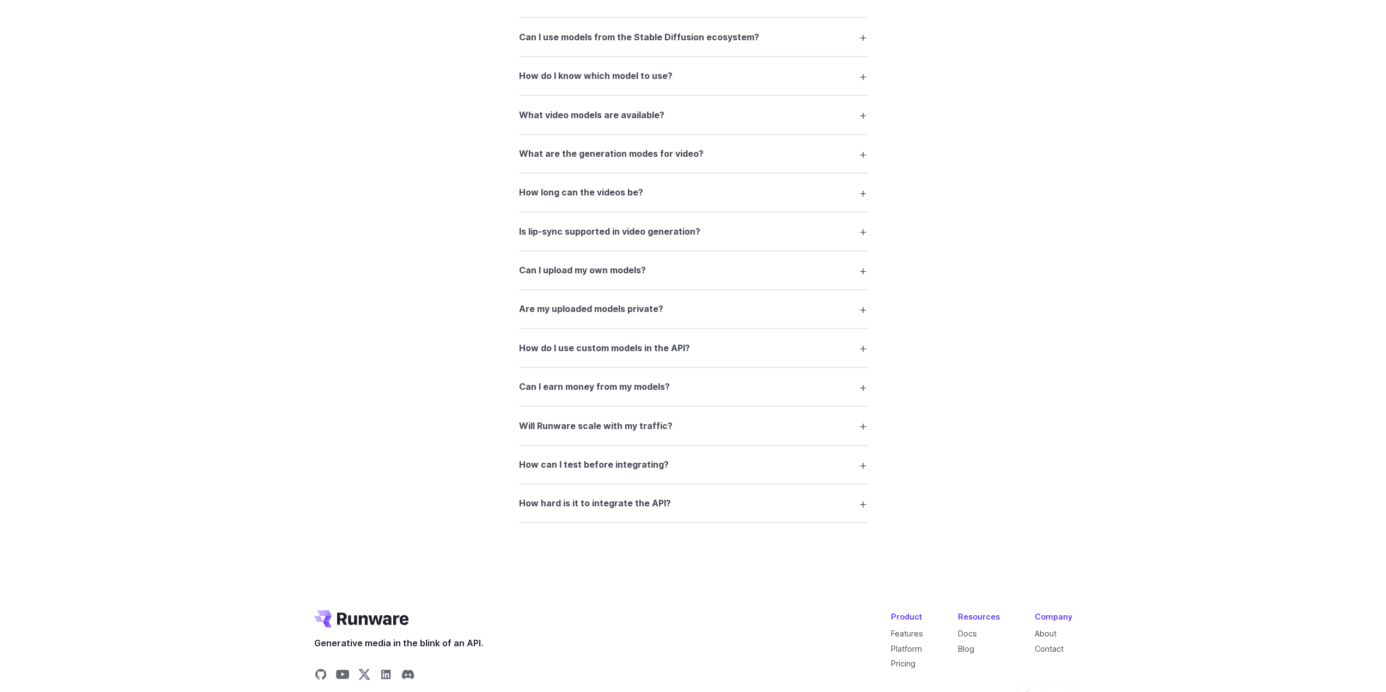
click at [655, 239] on h3 "Is lip-sync supported in video generation?" at bounding box center [609, 232] width 181 height 14
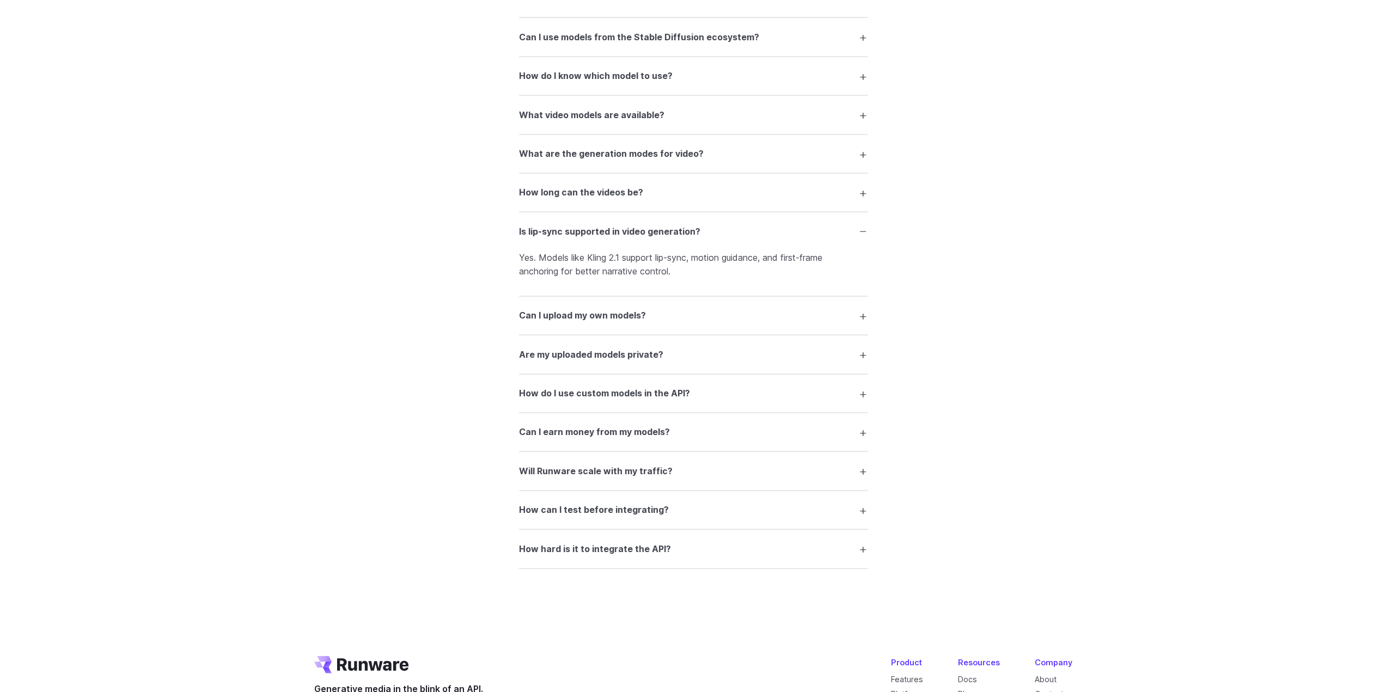
click at [655, 239] on h3 "Is lip-sync supported in video generation?" at bounding box center [609, 232] width 181 height 14
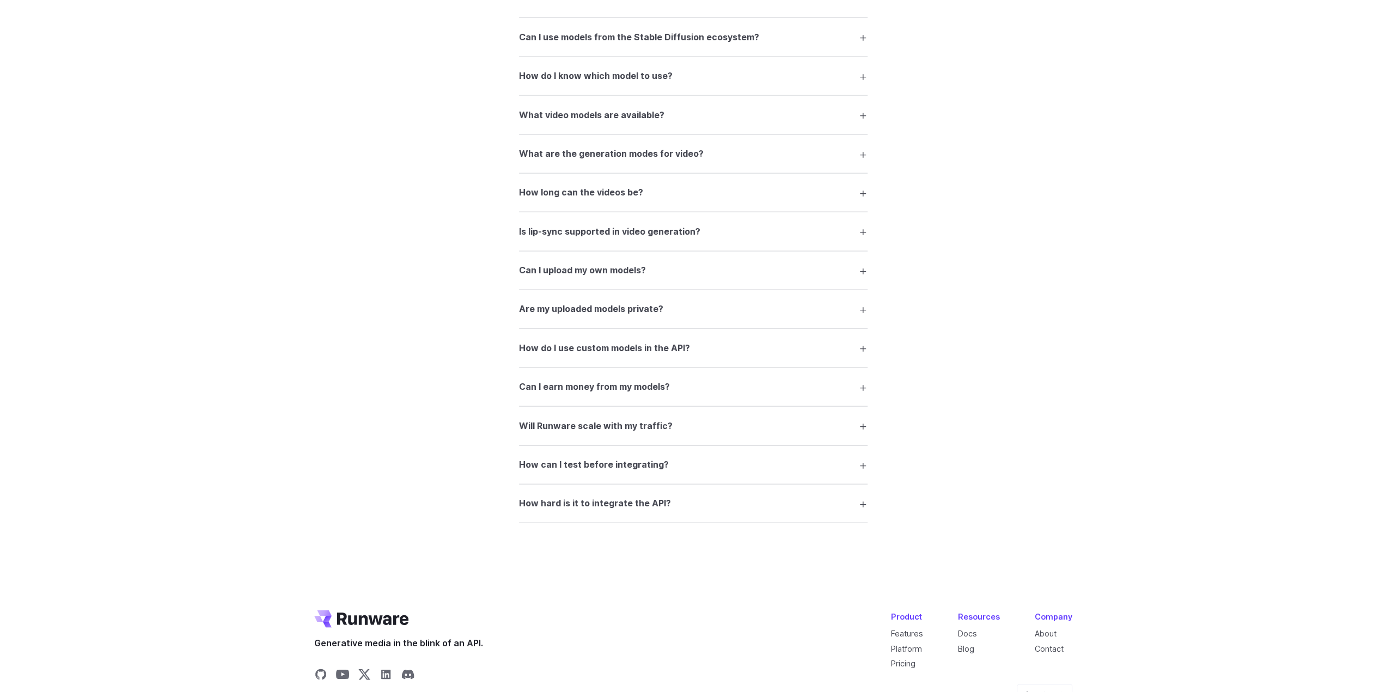
click at [647, 276] on summary "Can I upload my own models?" at bounding box center [693, 270] width 348 height 21
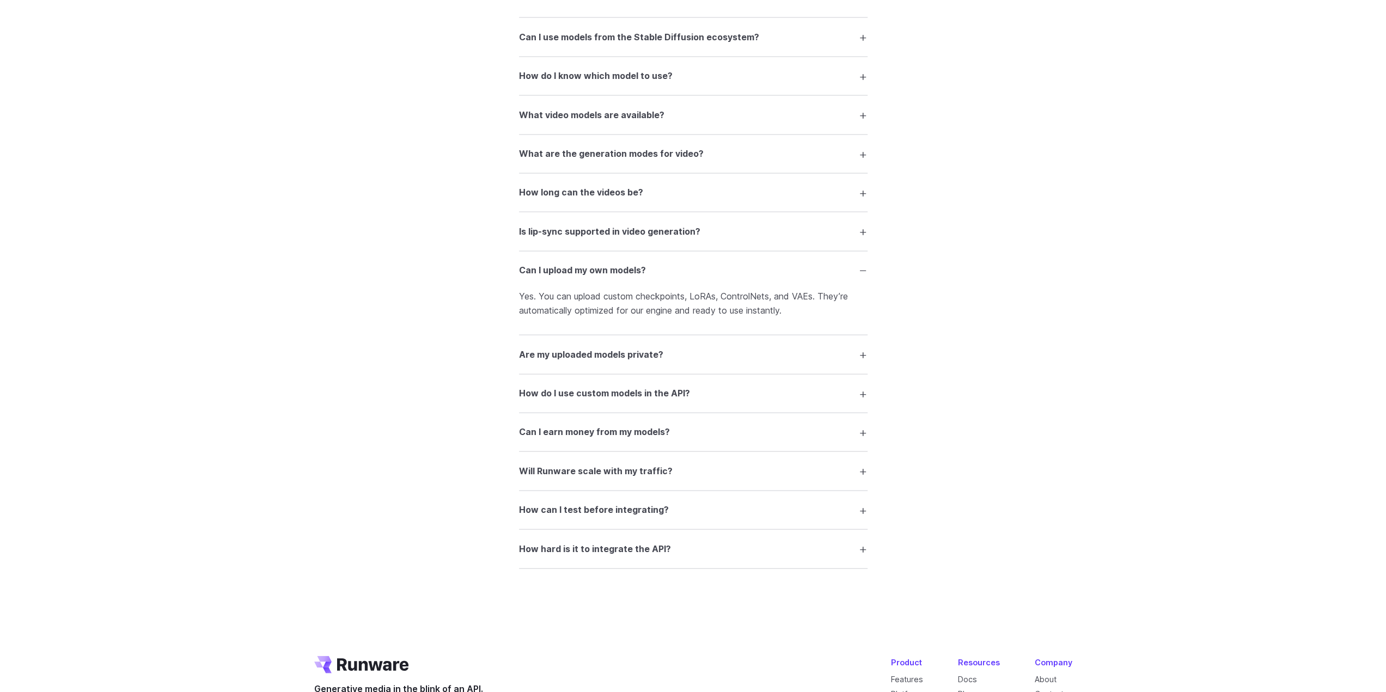
click at [647, 276] on summary "Can I upload my own models?" at bounding box center [693, 270] width 348 height 21
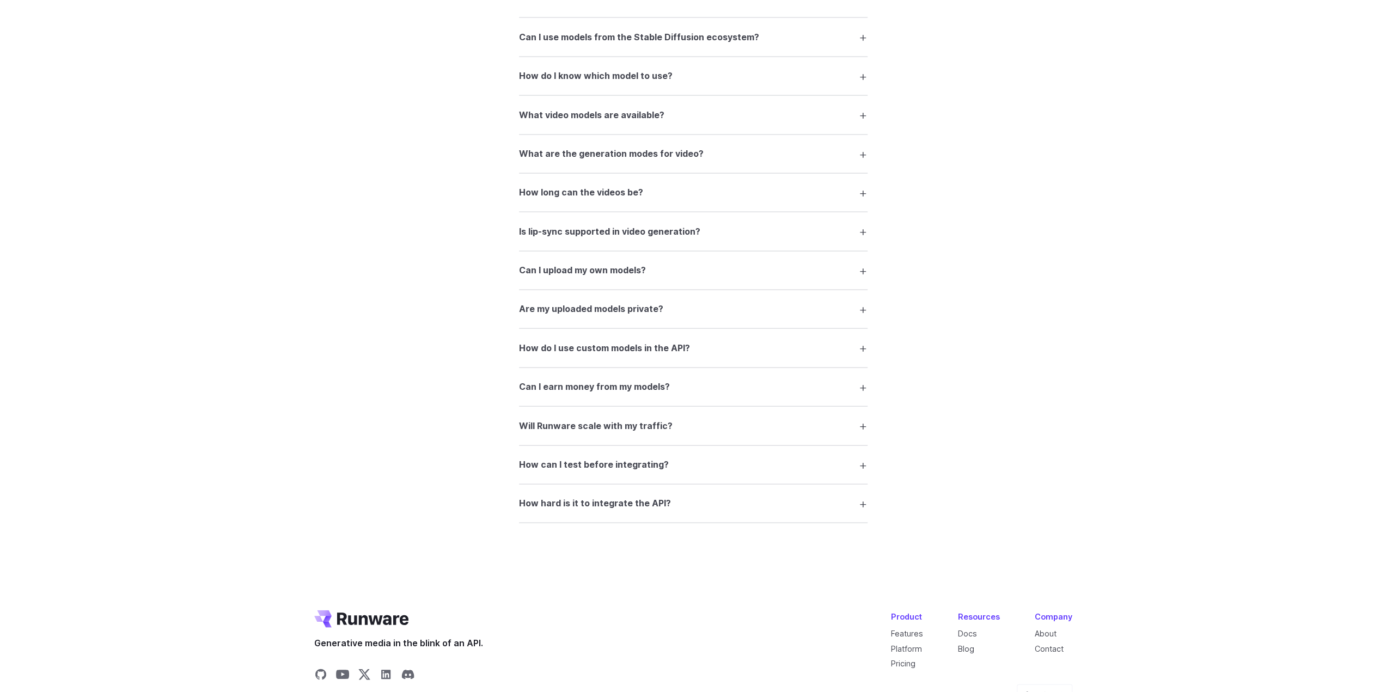
click at [625, 311] on h3 "Are my uploaded models private?" at bounding box center [591, 309] width 144 height 14
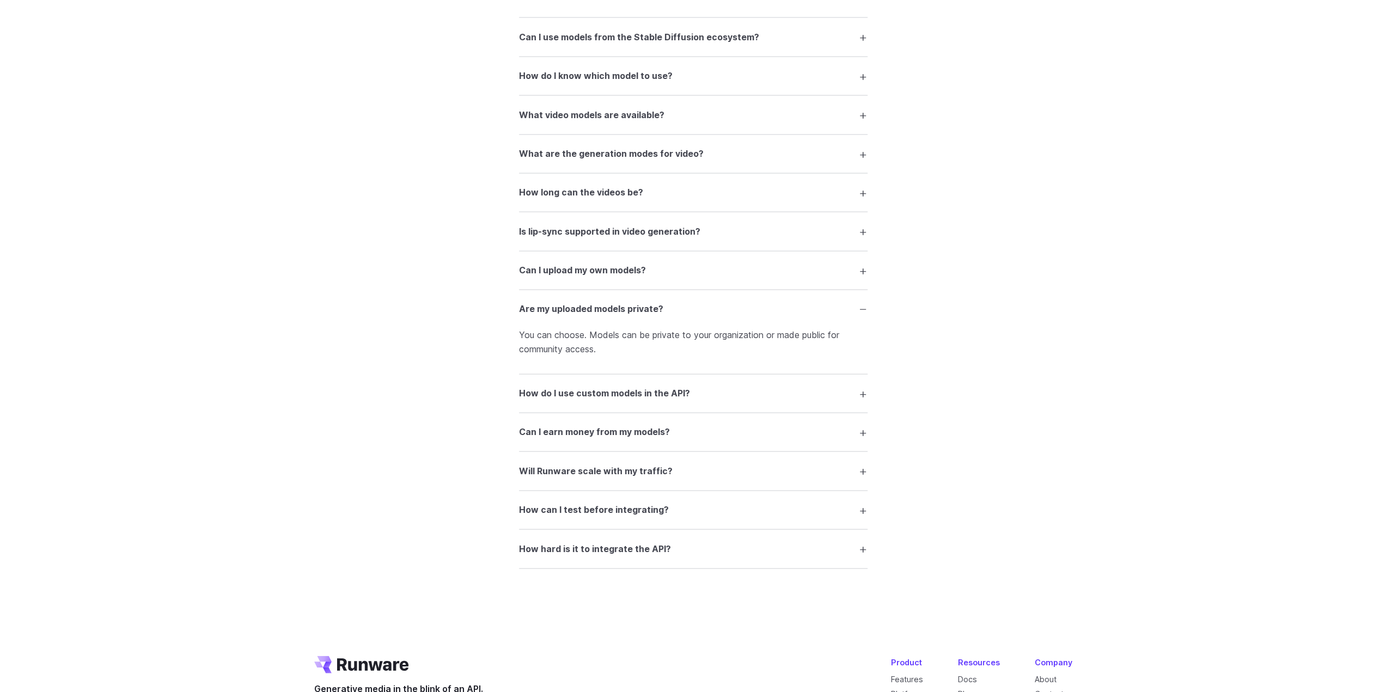
click at [625, 311] on h3 "Are my uploaded models private?" at bounding box center [591, 309] width 144 height 14
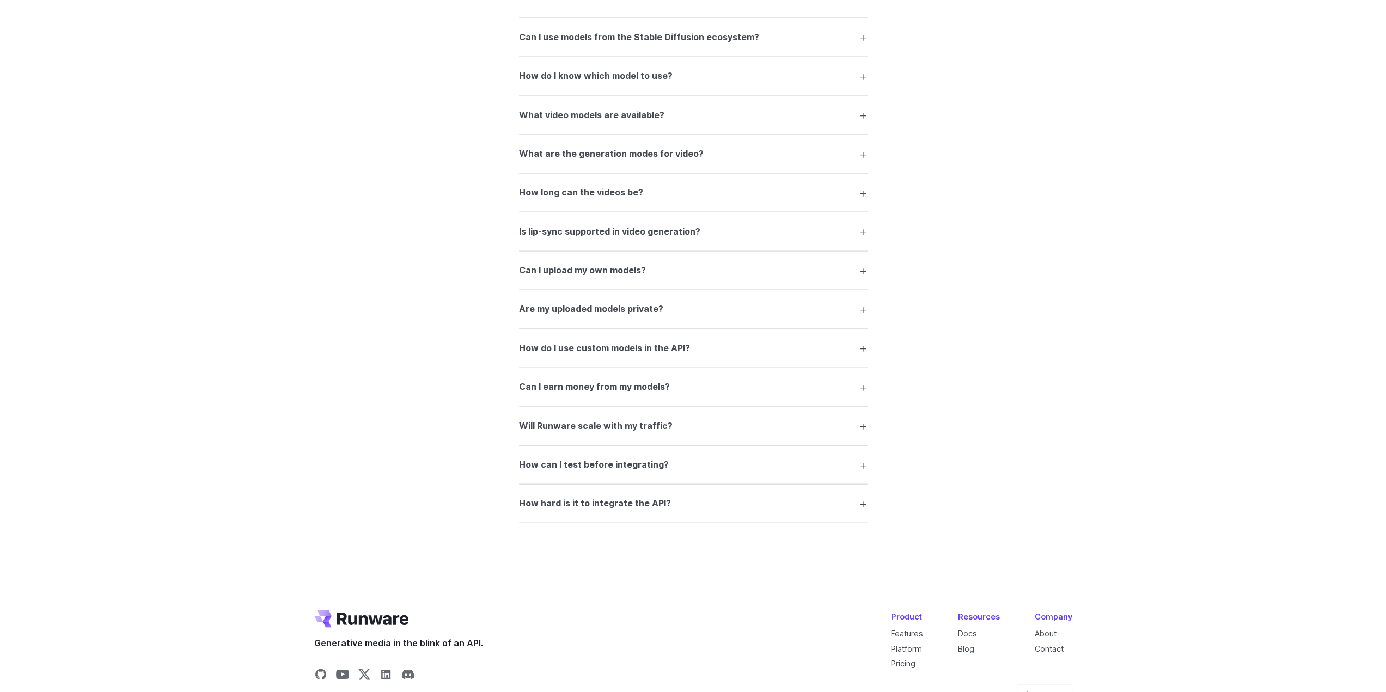
click at [626, 356] on h3 "How do I use custom models in the API?" at bounding box center [604, 348] width 171 height 14
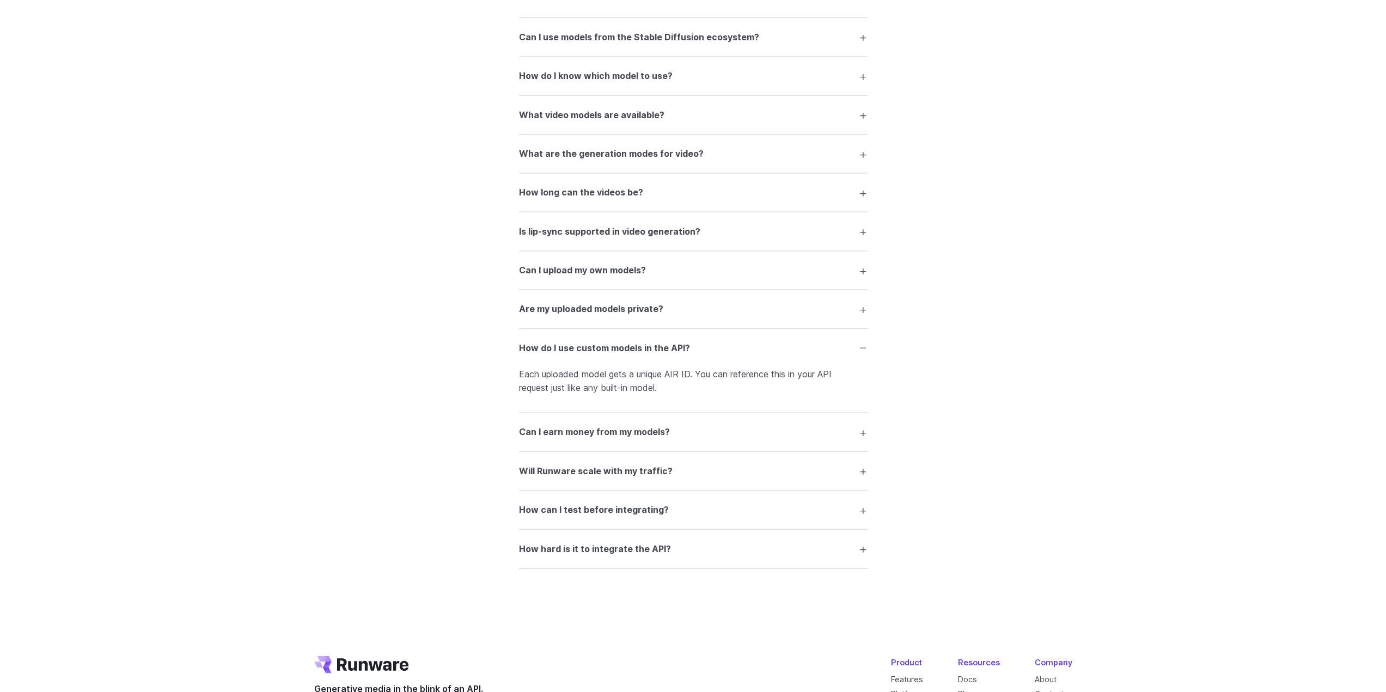
click at [626, 356] on h3 "How do I use custom models in the API?" at bounding box center [604, 348] width 171 height 14
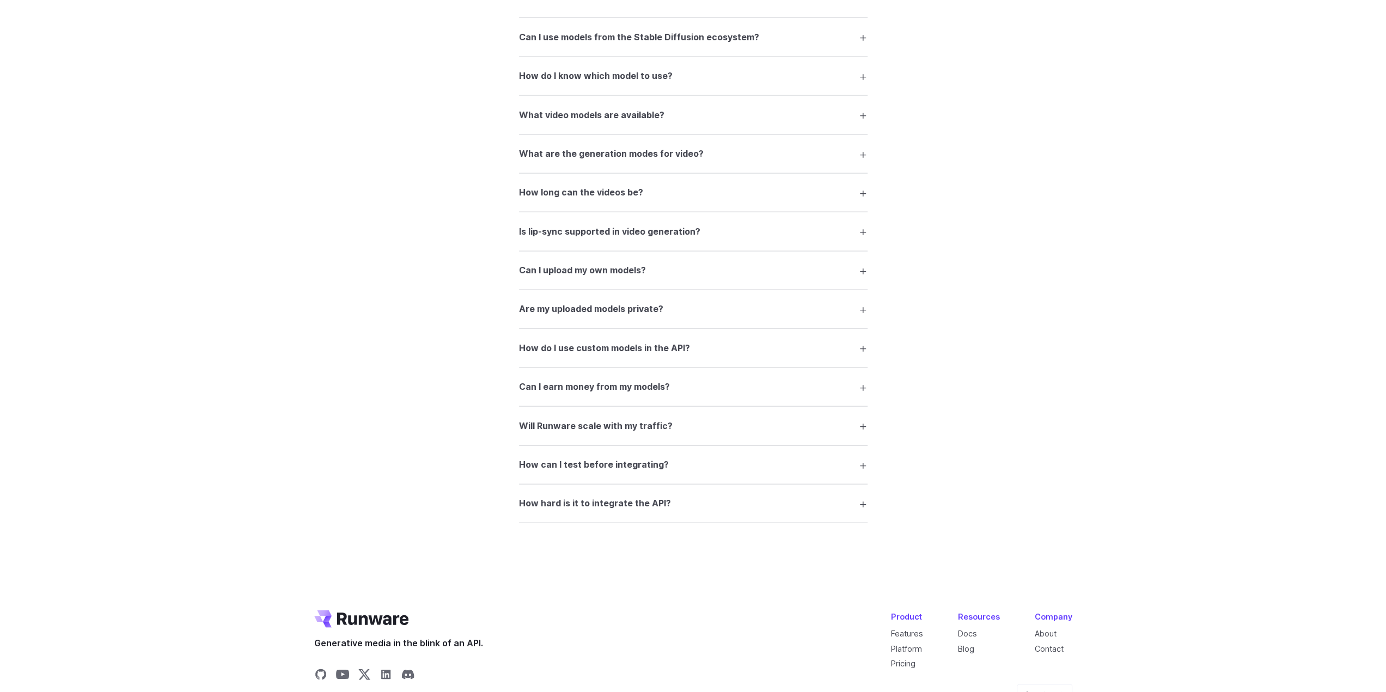
click at [640, 394] on h3 "Can I earn money from my models?" at bounding box center [594, 387] width 151 height 14
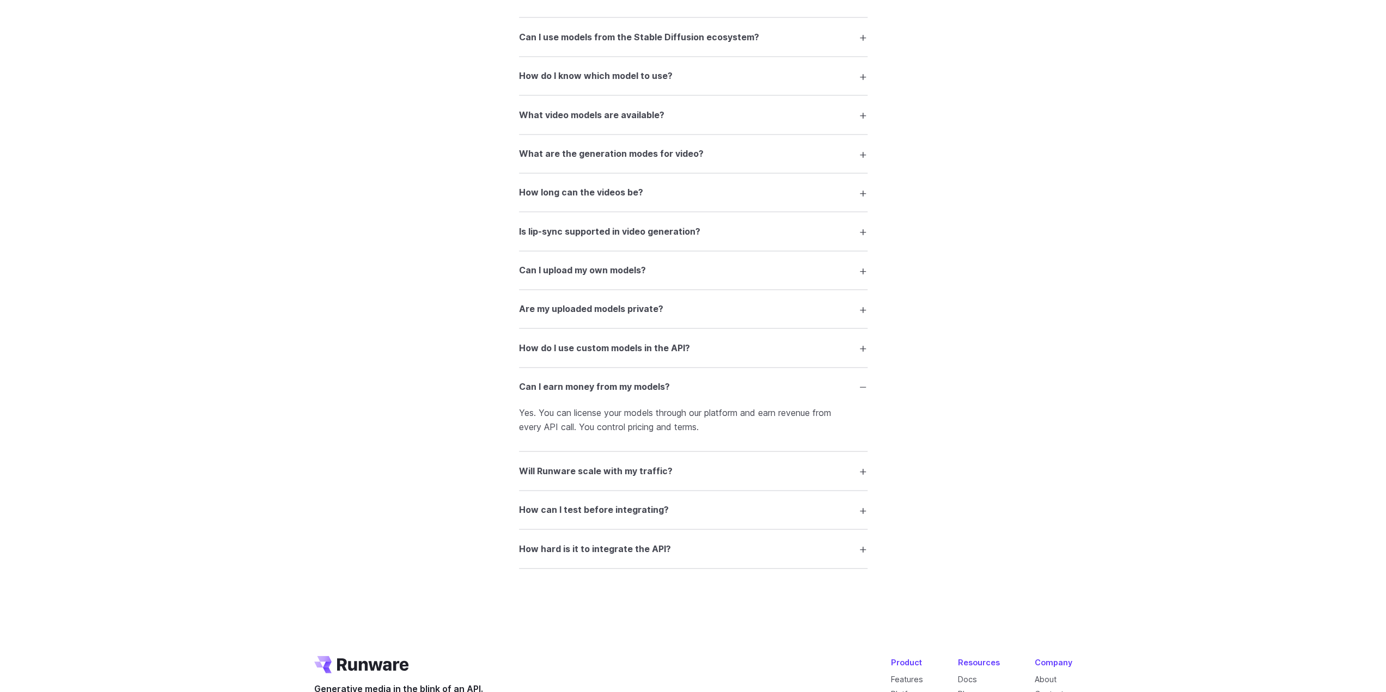
click at [639, 394] on h3 "Can I earn money from my models?" at bounding box center [594, 387] width 151 height 14
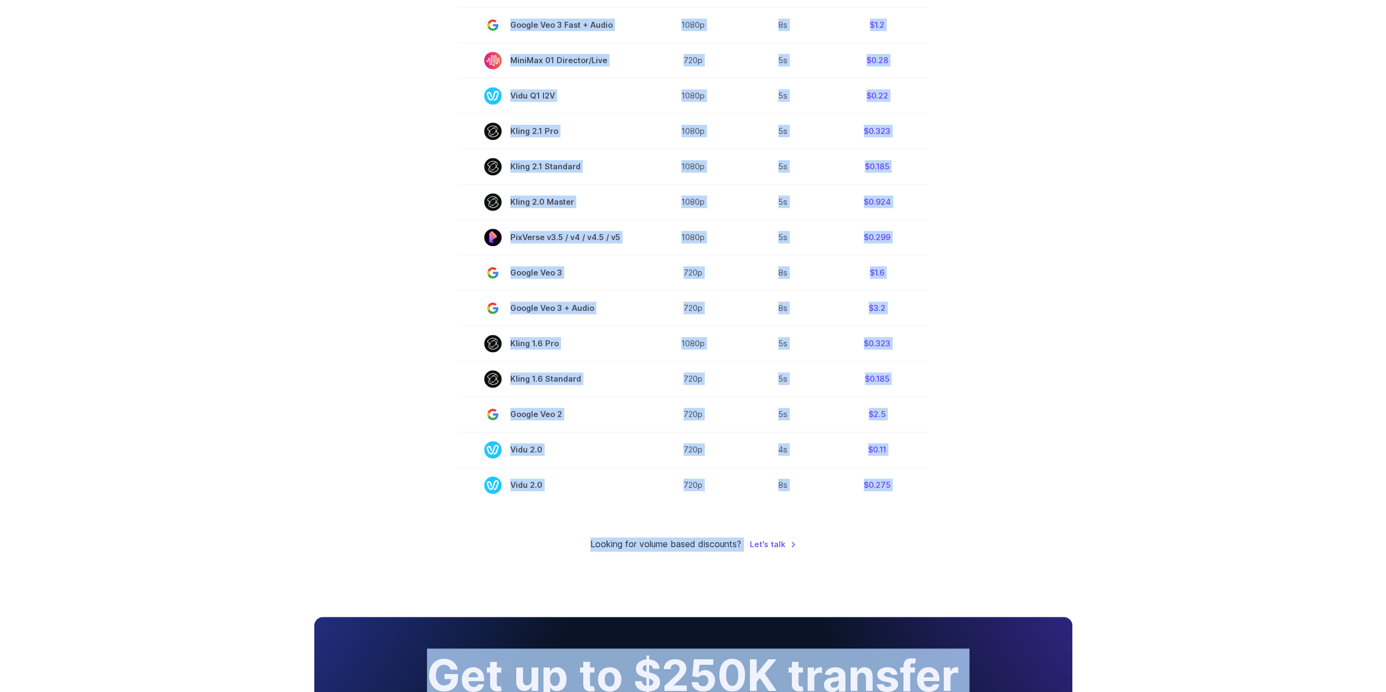
scroll to position [739, 0]
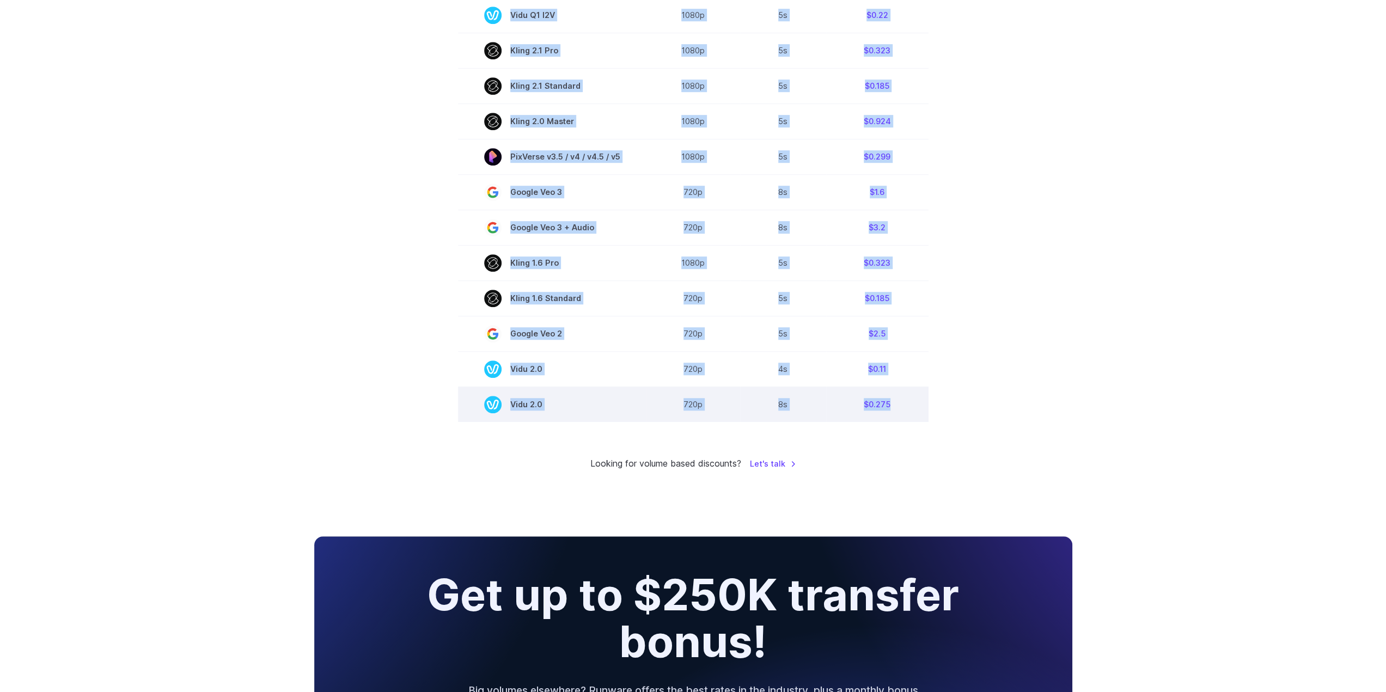
drag, startPoint x: 487, startPoint y: 164, endPoint x: 890, endPoint y: 415, distance: 475.0
click at [890, 415] on tbody "Model Resolution Duration Price / Video MiniMax Hailuo 02 768p 10s $0.56 MiniMa…" at bounding box center [693, 53] width 470 height 738
copy tbody "Model Resolution Duration Price / Video MiniMax Hailuo 02 768p 10s $0.56 MiniMa…"
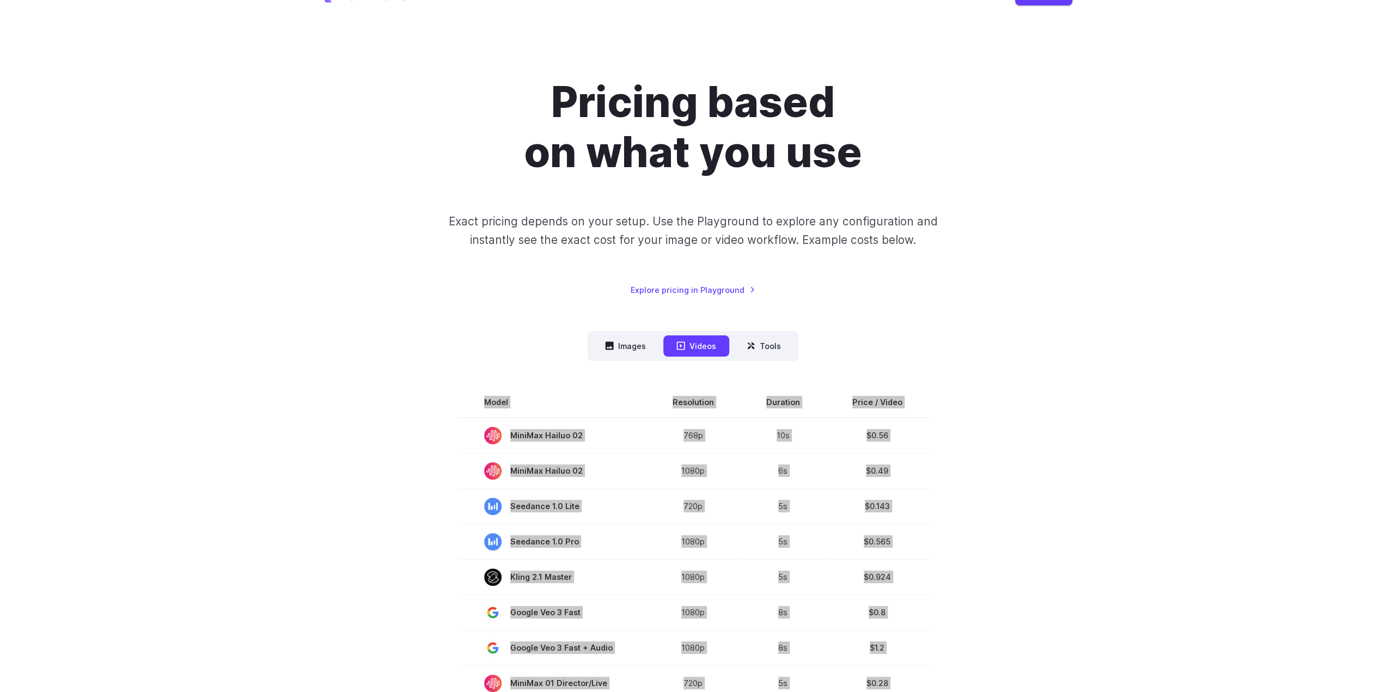
scroll to position [0, 0]
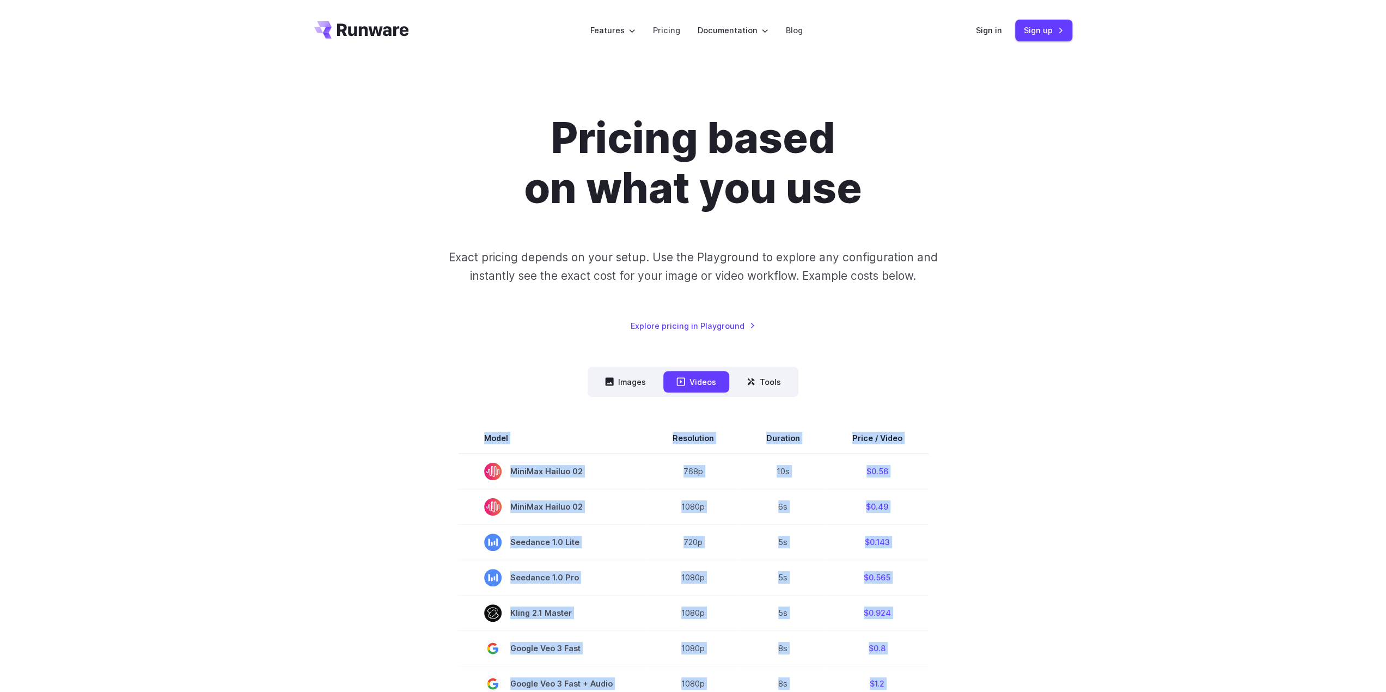
click at [360, 29] on icon "Go to /" at bounding box center [373, 29] width 72 height 13
